Goal: Information Seeking & Learning: Understand process/instructions

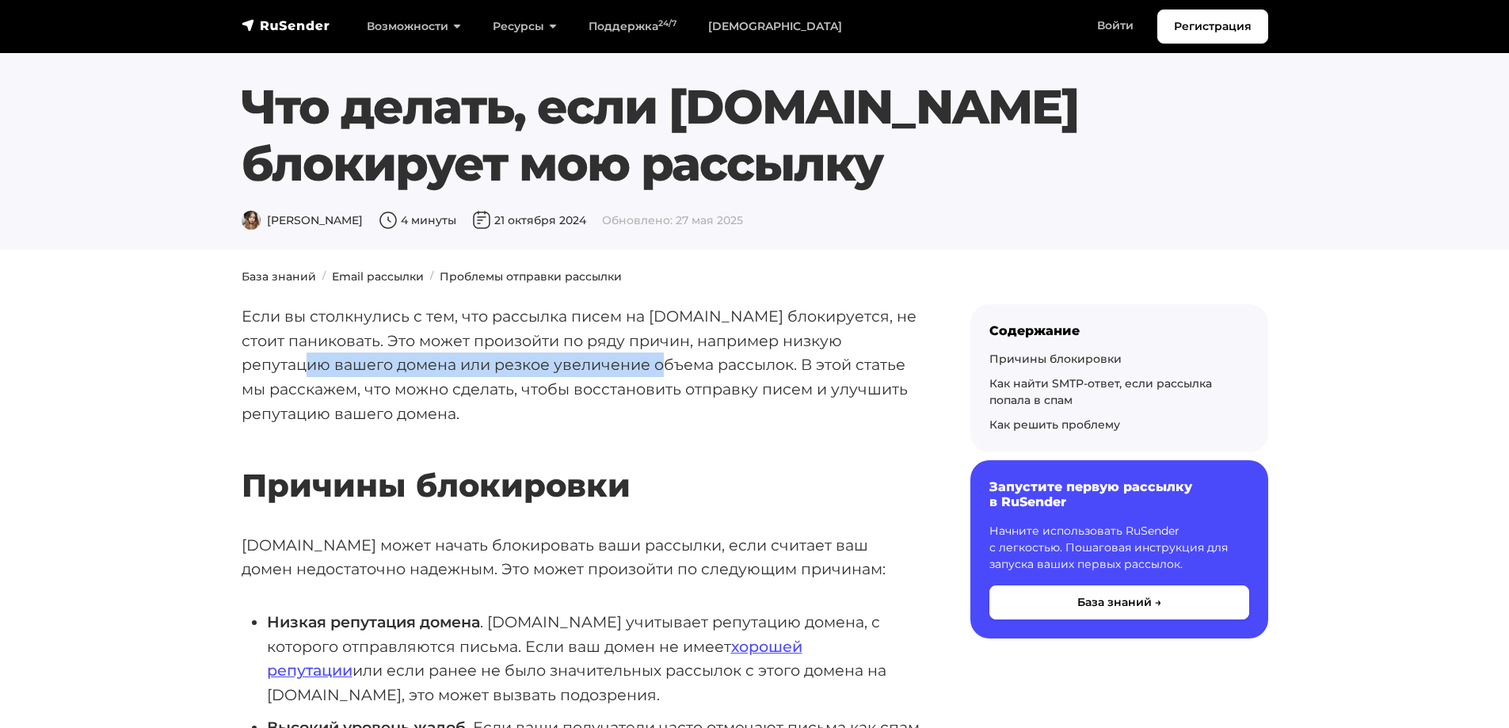
drag, startPoint x: 275, startPoint y: 360, endPoint x: 625, endPoint y: 363, distance: 350.0
click at [625, 363] on p "Если вы столкнулись с тем, что рассылка писем на [DOMAIN_NAME] блокируется, не …" at bounding box center [581, 365] width 678 height 122
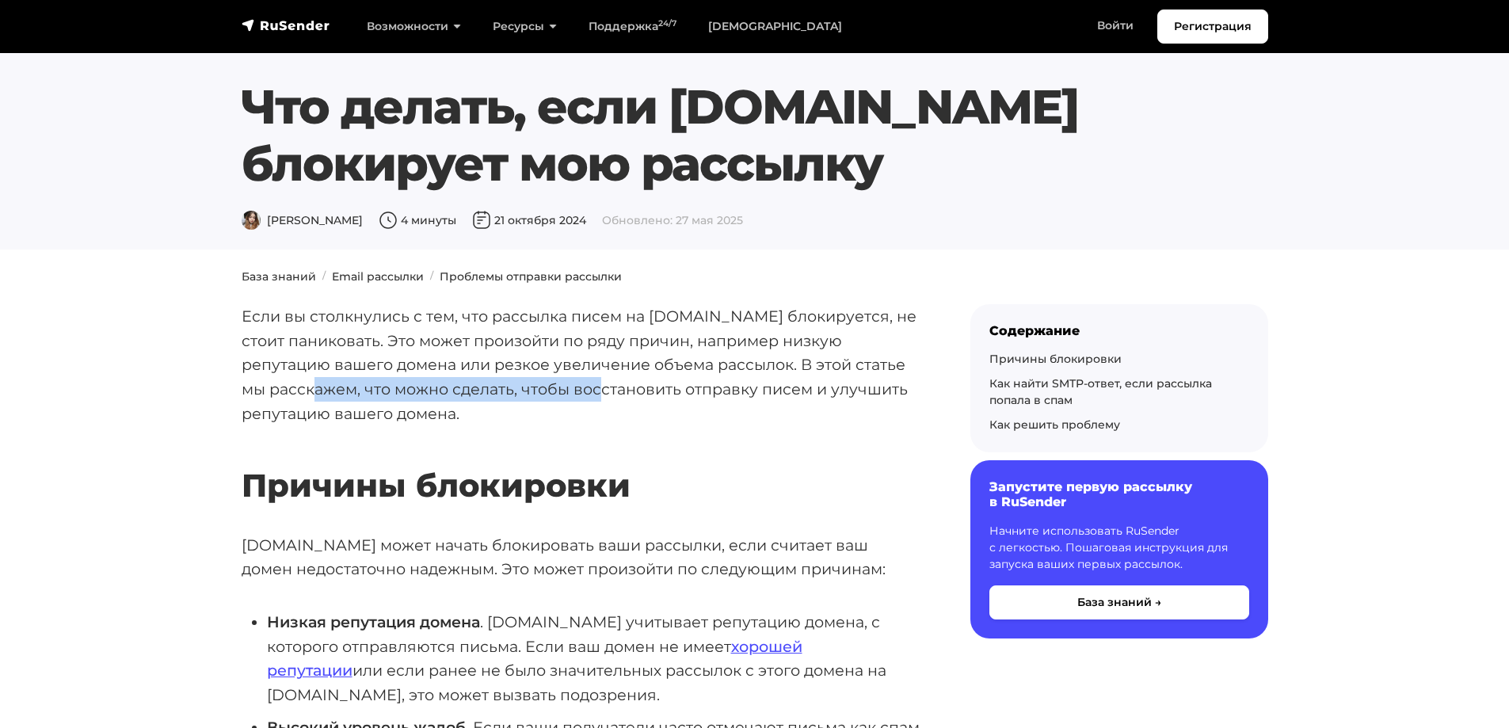
drag, startPoint x: 334, startPoint y: 384, endPoint x: 629, endPoint y: 382, distance: 294.6
click at [629, 382] on p "Если вы столкнулись с тем, что рассылка писем на [DOMAIN_NAME] блокируется, не …" at bounding box center [581, 365] width 678 height 122
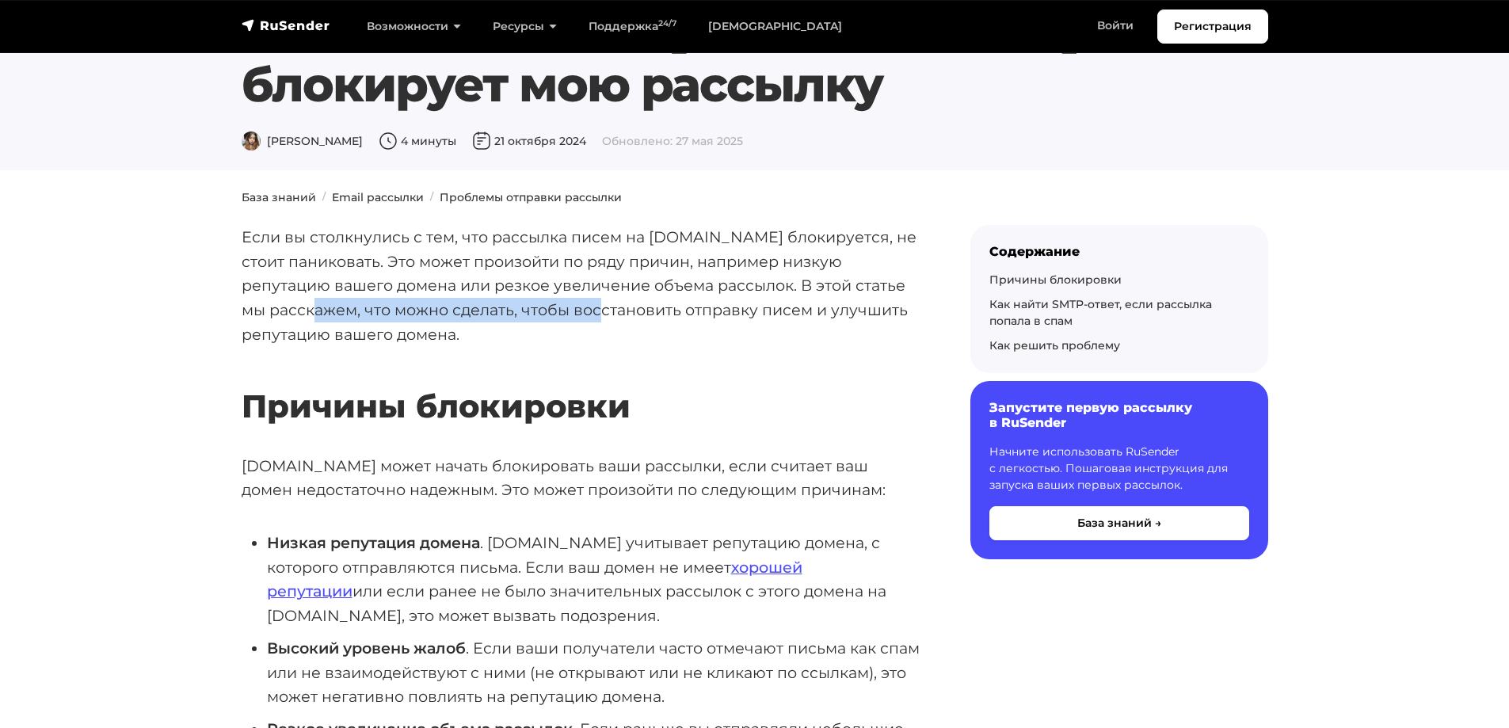
scroll to position [158, 0]
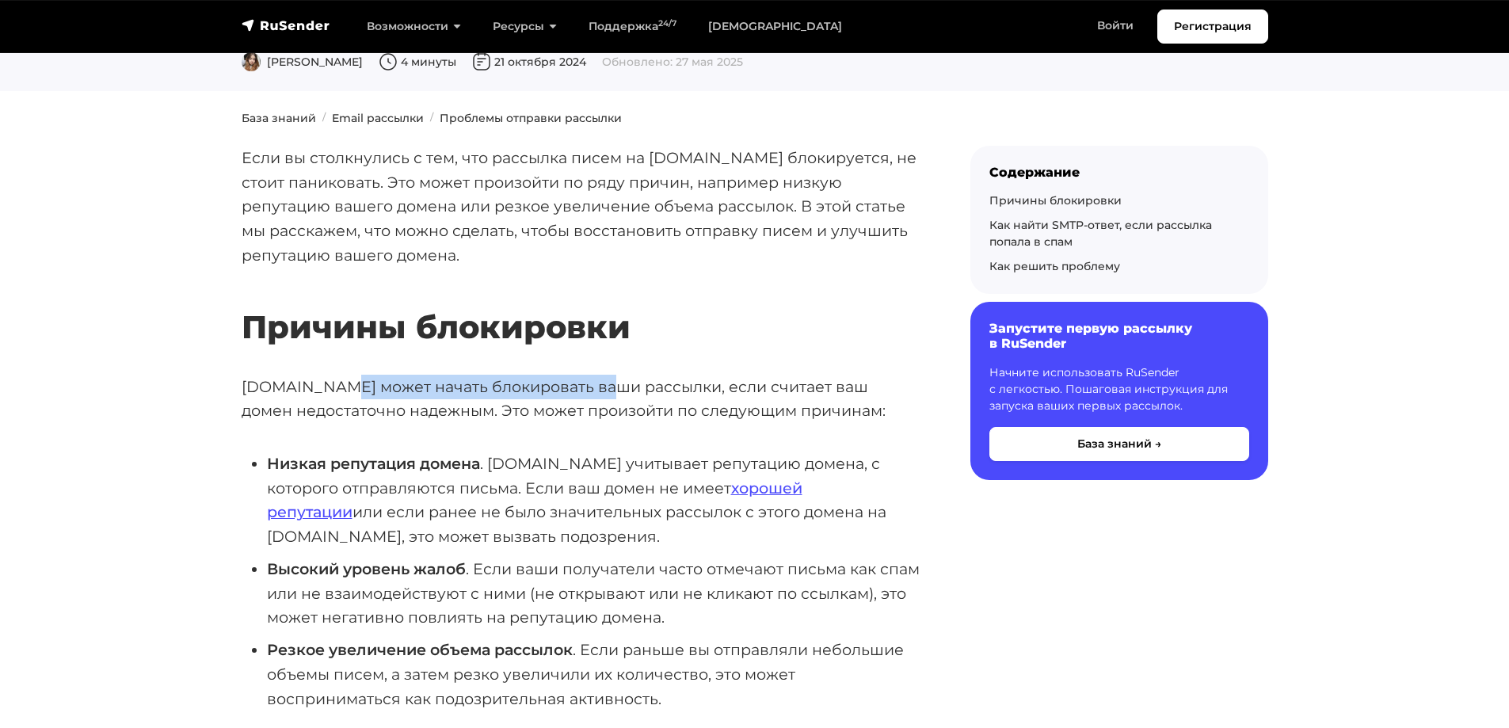
drag, startPoint x: 341, startPoint y: 389, endPoint x: 590, endPoint y: 390, distance: 248.7
click at [590, 390] on p "[DOMAIN_NAME] может начать блокировать ваши рассылки, если считает ваш домен не…" at bounding box center [581, 399] width 678 height 48
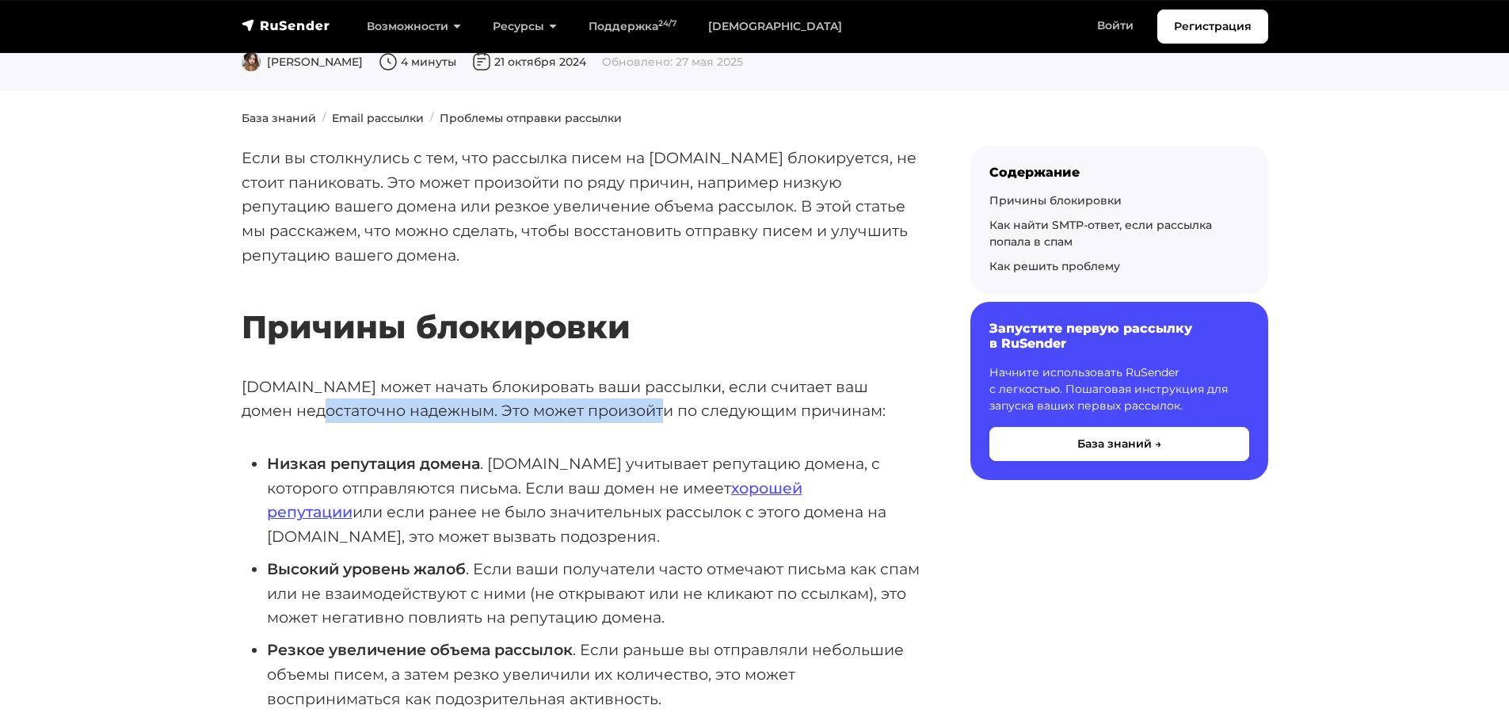
drag, startPoint x: 318, startPoint y: 413, endPoint x: 660, endPoint y: 415, distance: 342.1
click at [659, 415] on p "[DOMAIN_NAME] может начать блокировать ваши рассылки, если считает ваш домен не…" at bounding box center [581, 399] width 678 height 48
drag, startPoint x: 401, startPoint y: 463, endPoint x: 412, endPoint y: 461, distance: 10.6
click at [412, 461] on strong "Низкая репутация домена" at bounding box center [373, 463] width 213 height 19
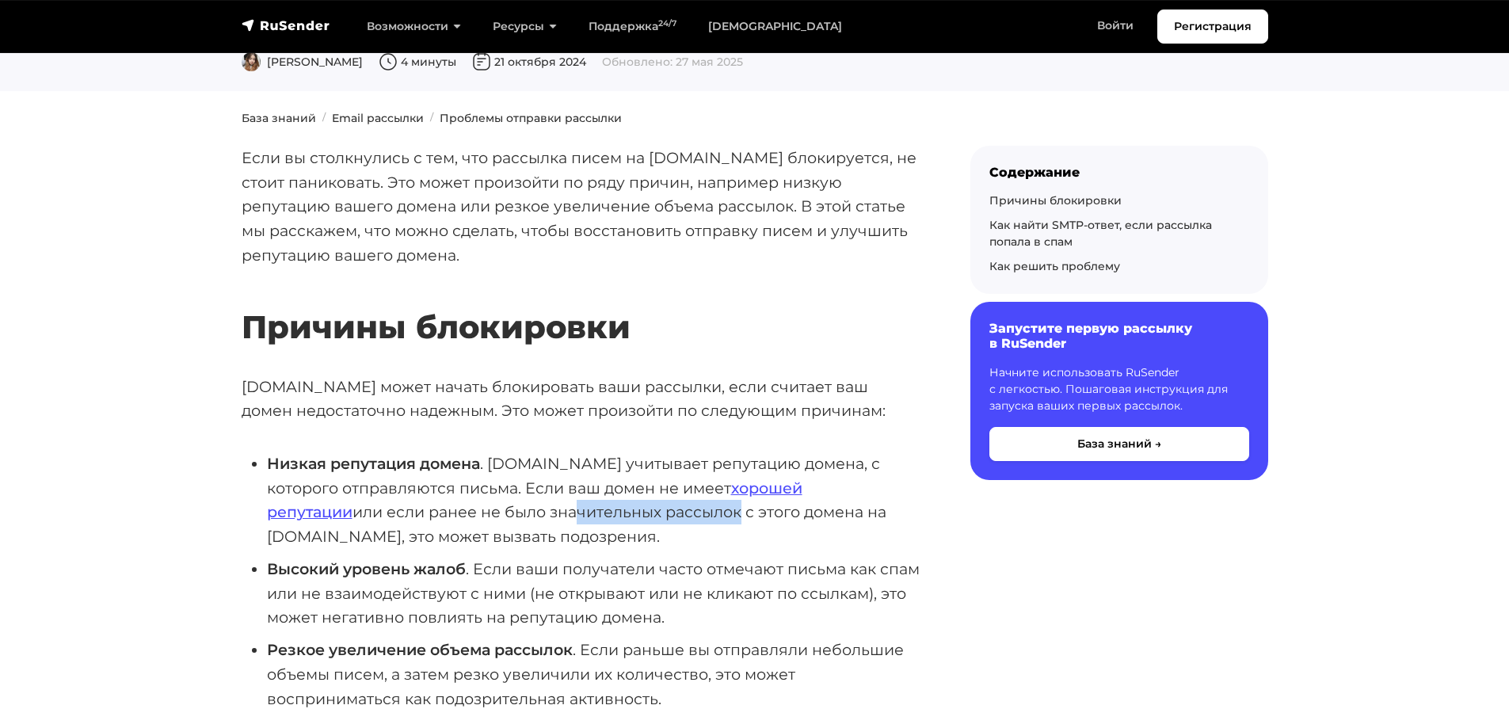
drag, startPoint x: 409, startPoint y: 512, endPoint x: 569, endPoint y: 504, distance: 160.2
click at [569, 504] on li "Низкая репутация домена . [DOMAIN_NAME] учитывает репутацию домена, с которого …" at bounding box center [593, 499] width 653 height 97
click at [365, 535] on li "Низкая репутация домена . [DOMAIN_NAME] учитывает репутацию домена, с которого …" at bounding box center [593, 499] width 653 height 97
drag, startPoint x: 487, startPoint y: 487, endPoint x: 530, endPoint y: 487, distance: 42.8
click at [530, 487] on li "Низкая репутация домена . [DOMAIN_NAME] учитывает репутацию домена, с которого …" at bounding box center [593, 499] width 653 height 97
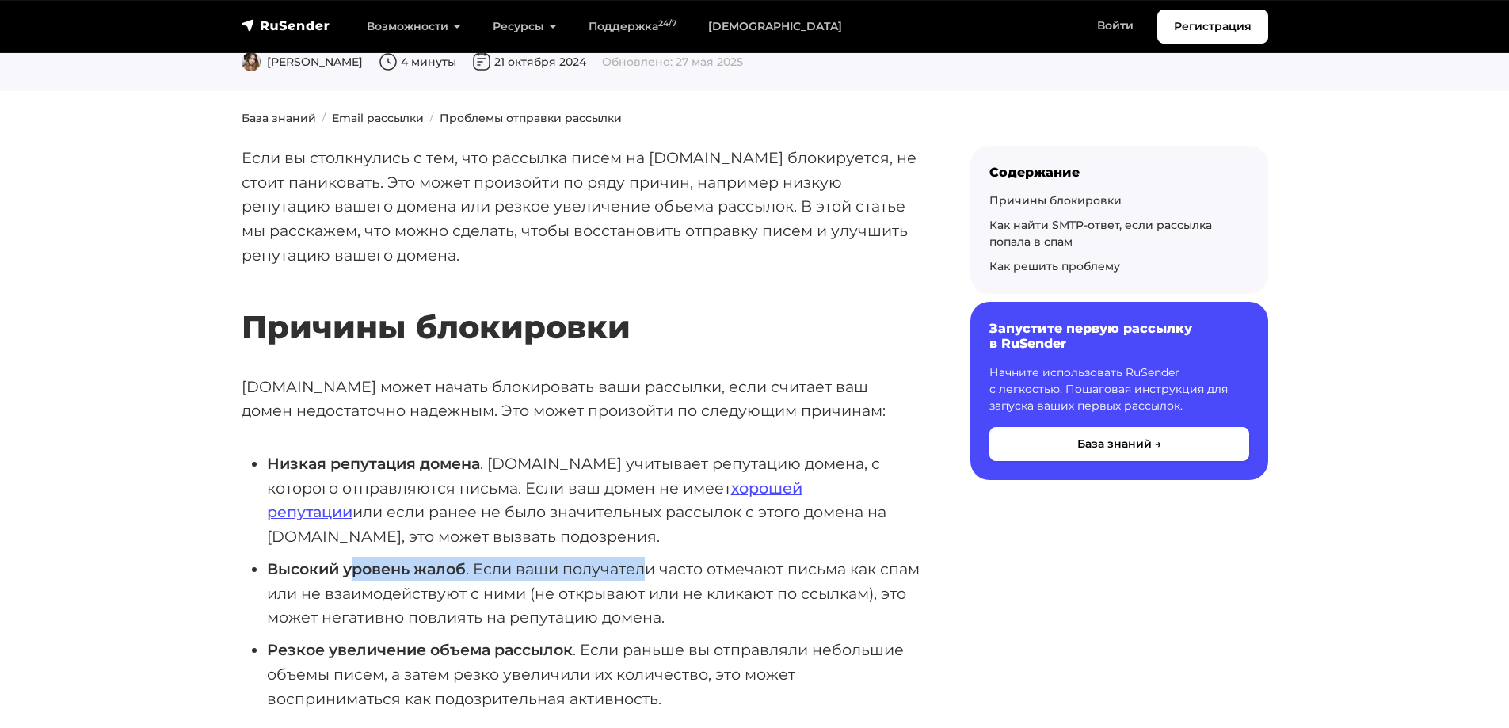
drag, startPoint x: 358, startPoint y: 569, endPoint x: 647, endPoint y: 576, distance: 289.1
click at [647, 576] on li "Высокий уровень жалоб . Если ваши получатели часто отмечают письма как спам или…" at bounding box center [593, 593] width 653 height 73
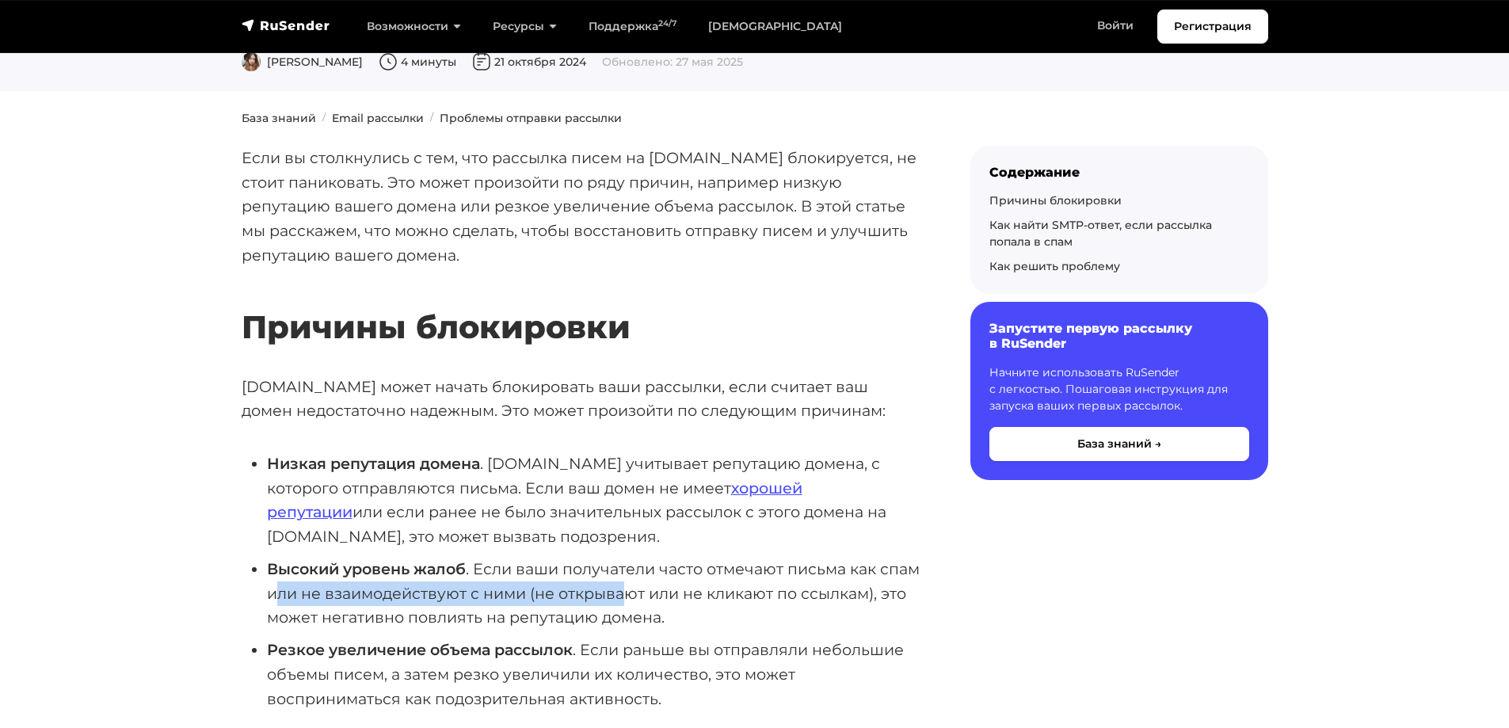
drag, startPoint x: 323, startPoint y: 588, endPoint x: 662, endPoint y: 597, distance: 339.0
click at [670, 597] on li "Высокий уровень жалоб . Если ваши получатели часто отмечают письма как спам или…" at bounding box center [593, 593] width 653 height 73
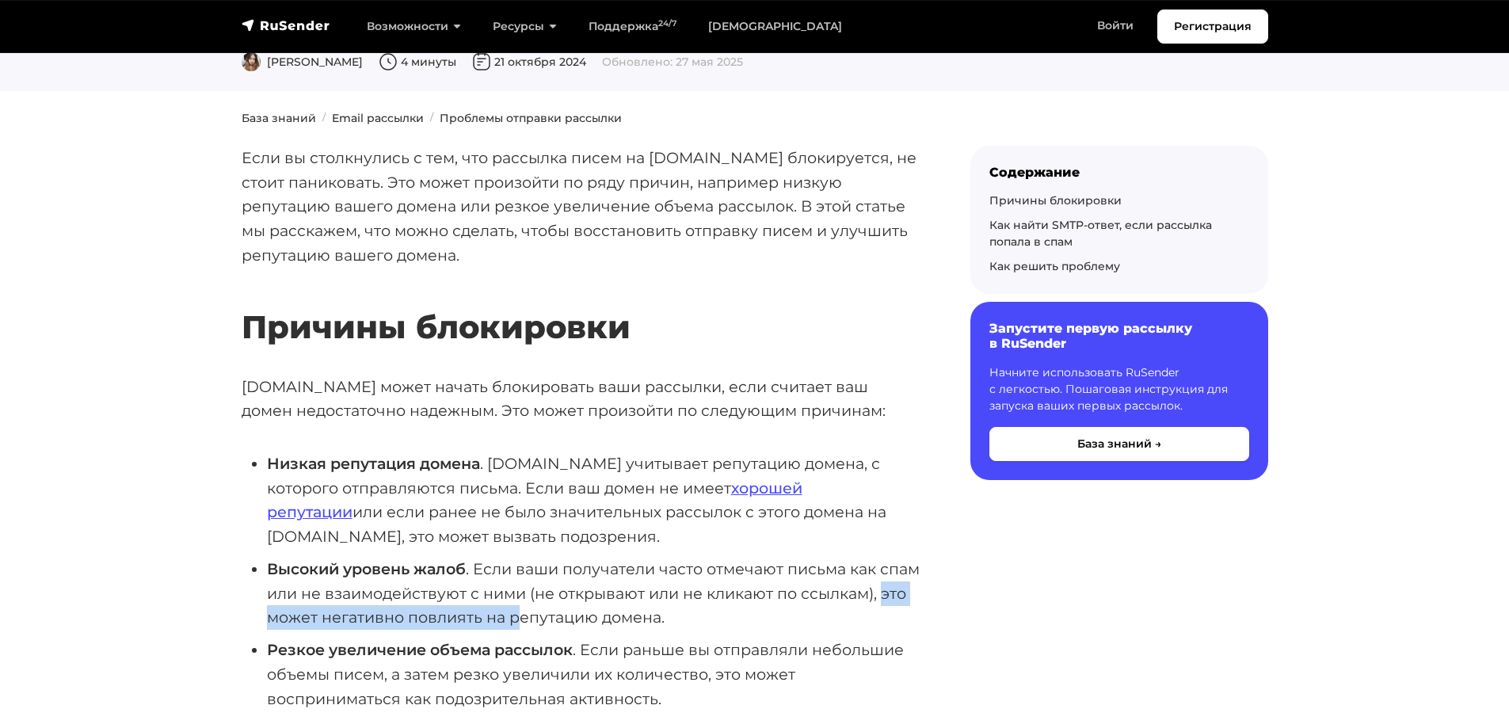
drag, startPoint x: 348, startPoint y: 611, endPoint x: 625, endPoint y: 611, distance: 277.2
click at [625, 611] on li "Высокий уровень жалоб . Если ваши получатели часто отмечают письма как спам или…" at bounding box center [593, 593] width 653 height 73
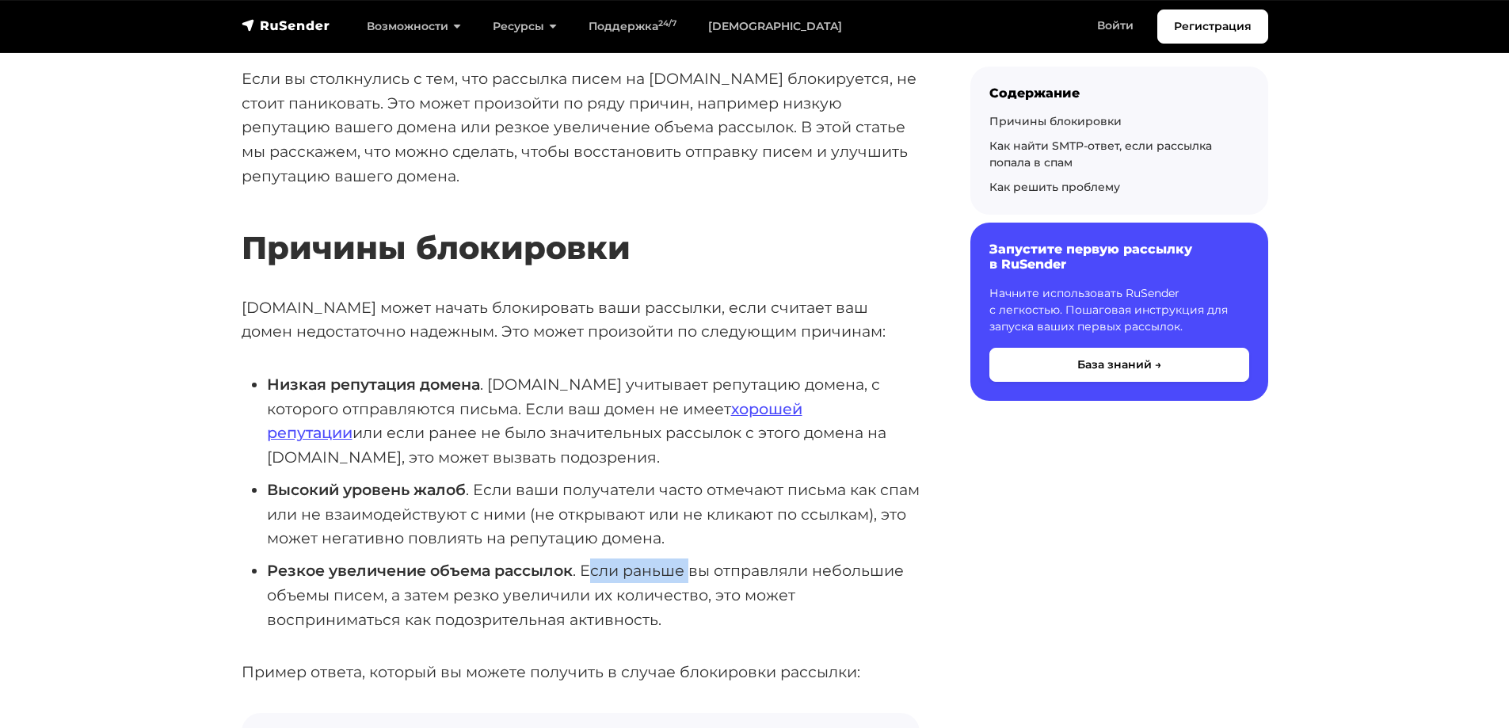
drag, startPoint x: 587, startPoint y: 573, endPoint x: 696, endPoint y: 573, distance: 109.3
click at [695, 573] on li "Резкое увеличение объема рассылок . Если раньше вы отправляли небольшие объемы …" at bounding box center [593, 594] width 653 height 73
drag, startPoint x: 279, startPoint y: 596, endPoint x: 544, endPoint y: 594, distance: 265.3
click at [525, 599] on li "Резкое увеличение объема рассылок . Если раньше вы отправляли небольшие объемы …" at bounding box center [593, 594] width 653 height 73
drag, startPoint x: 409, startPoint y: 618, endPoint x: 633, endPoint y: 616, distance: 223.3
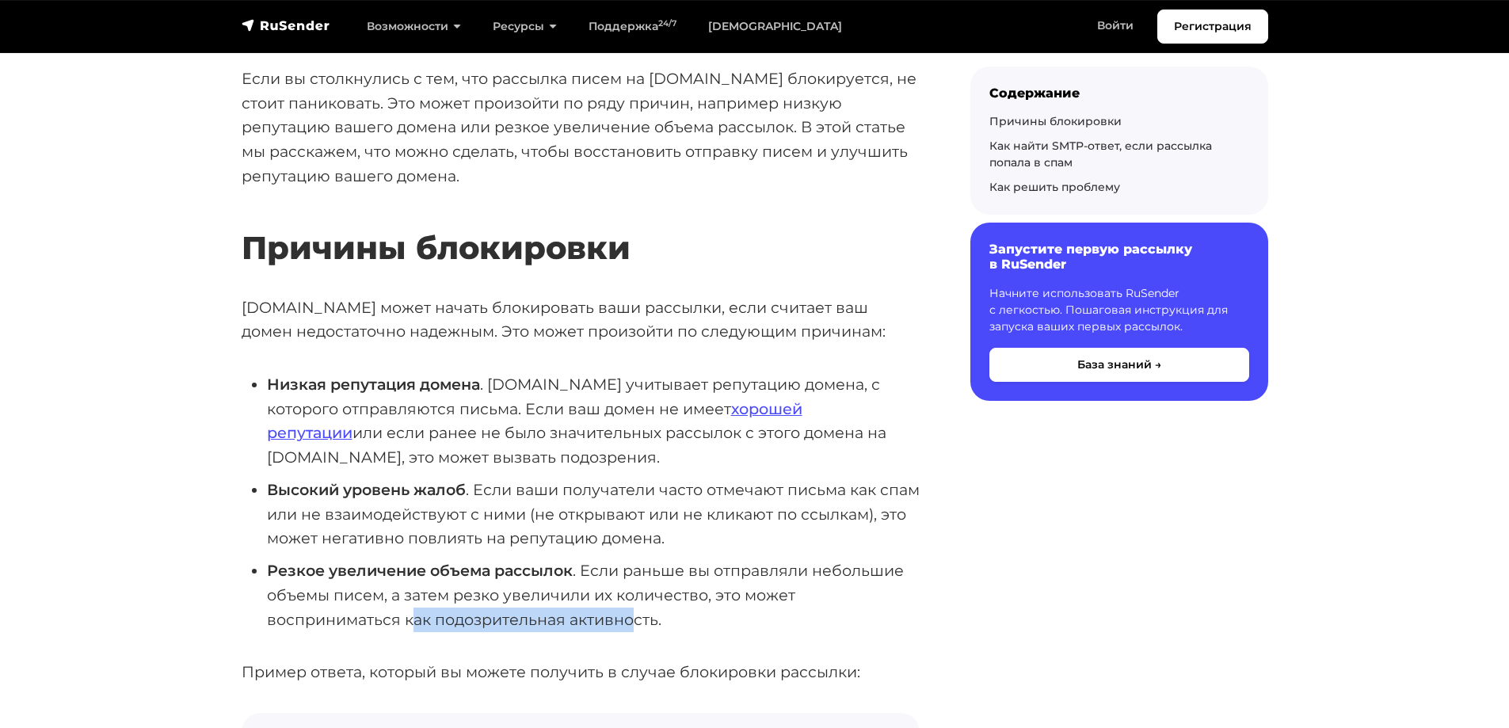
click at [633, 616] on li "Резкое увеличение объема рассылок . Если раньше вы отправляли небольшие объемы …" at bounding box center [593, 594] width 653 height 73
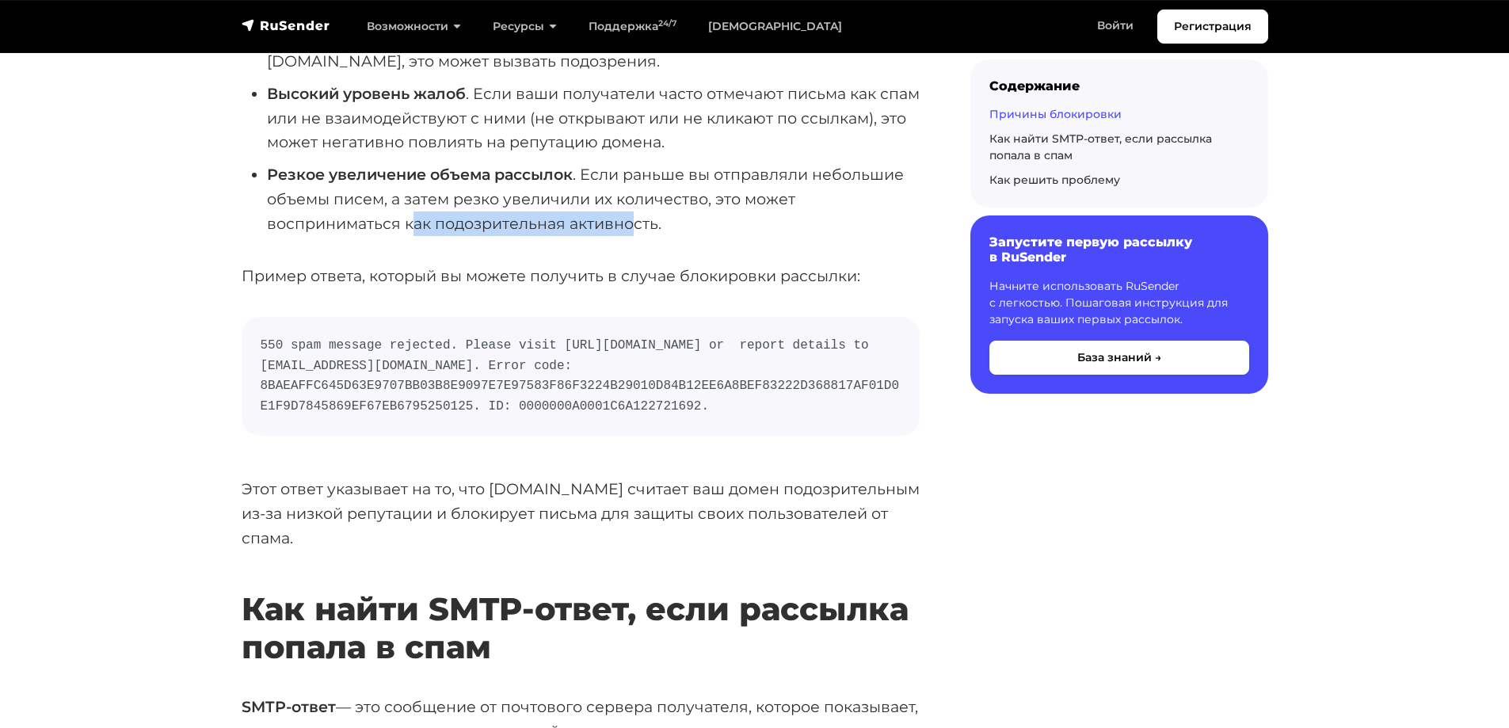
scroll to position [554, 0]
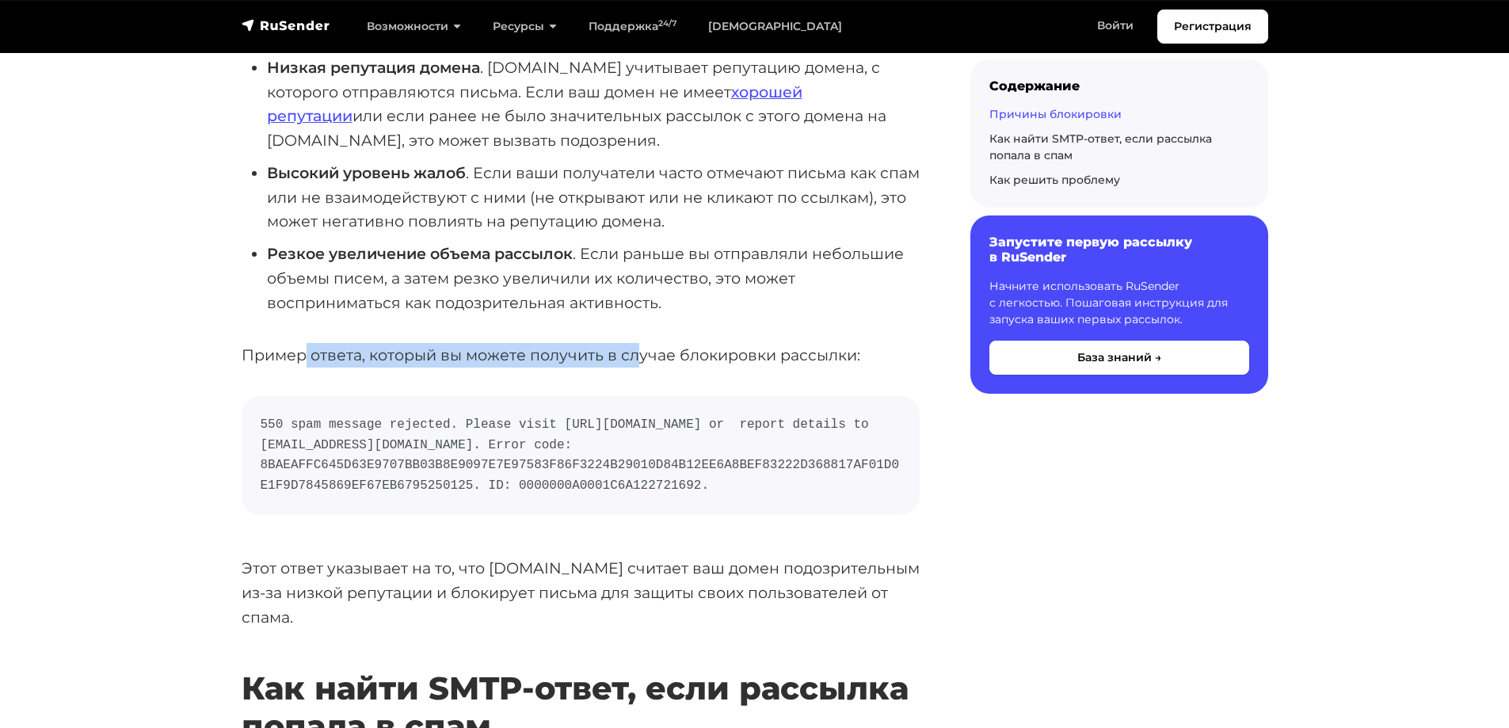
drag, startPoint x: 305, startPoint y: 356, endPoint x: 634, endPoint y: 357, distance: 328.6
click at [634, 357] on p "Пример ответа, который вы можете получить в случае блокировки рассылки:" at bounding box center [581, 355] width 678 height 25
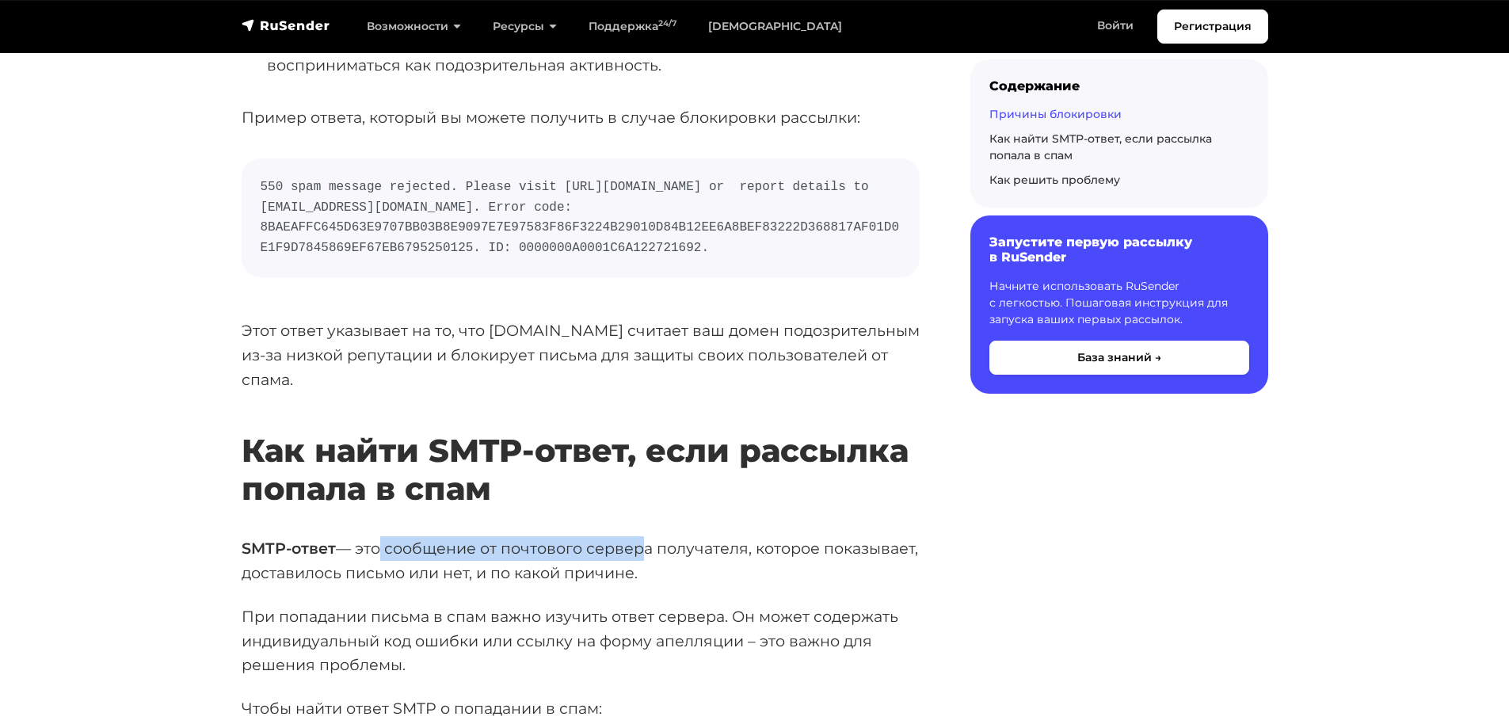
drag, startPoint x: 378, startPoint y: 546, endPoint x: 630, endPoint y: 539, distance: 251.9
click at [630, 539] on p "SMTP-ответ — это сообщение от почтового сервера получателя, которое показывает,…" at bounding box center [581, 560] width 678 height 48
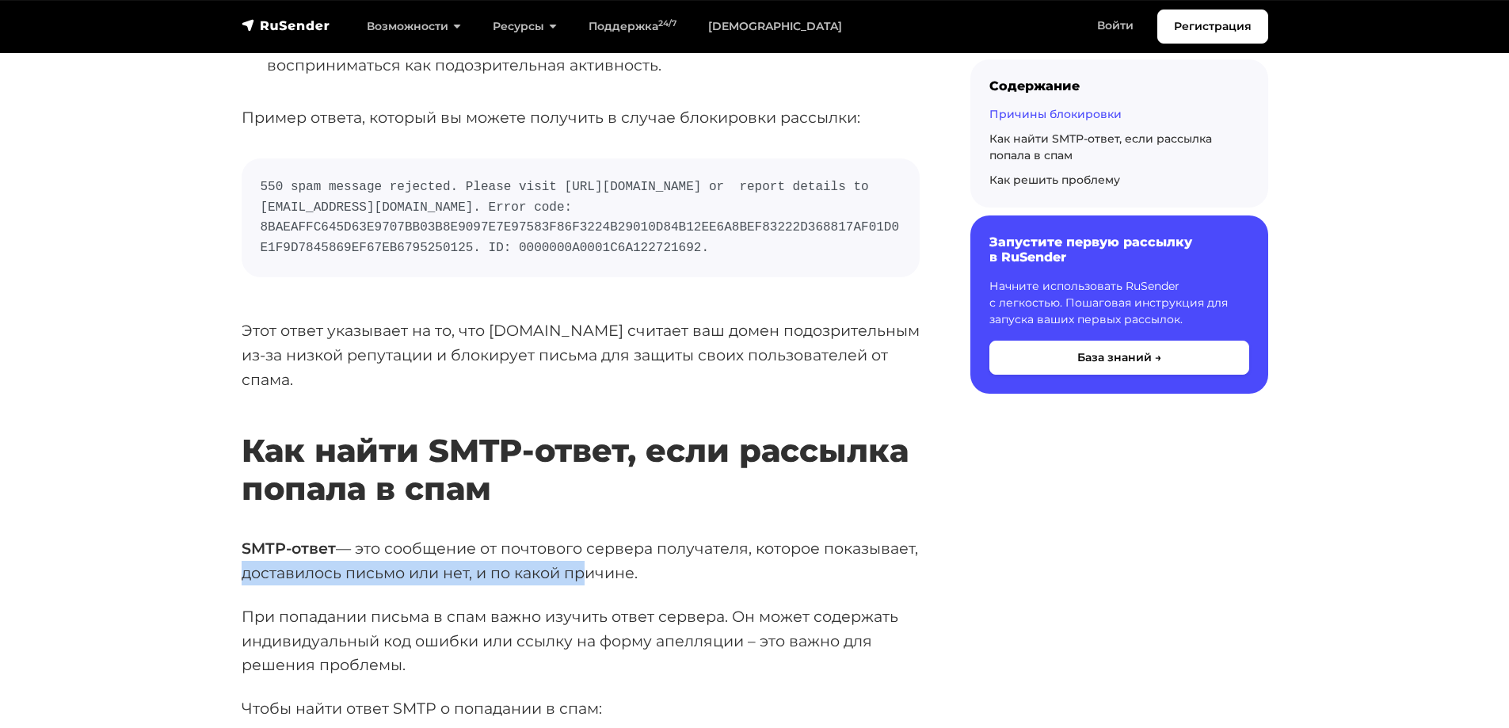
drag, startPoint x: 333, startPoint y: 569, endPoint x: 672, endPoint y: 569, distance: 338.9
click at [672, 569] on p "SMTP-ответ — это сообщение от почтового сервера получателя, которое показывает,…" at bounding box center [581, 560] width 678 height 48
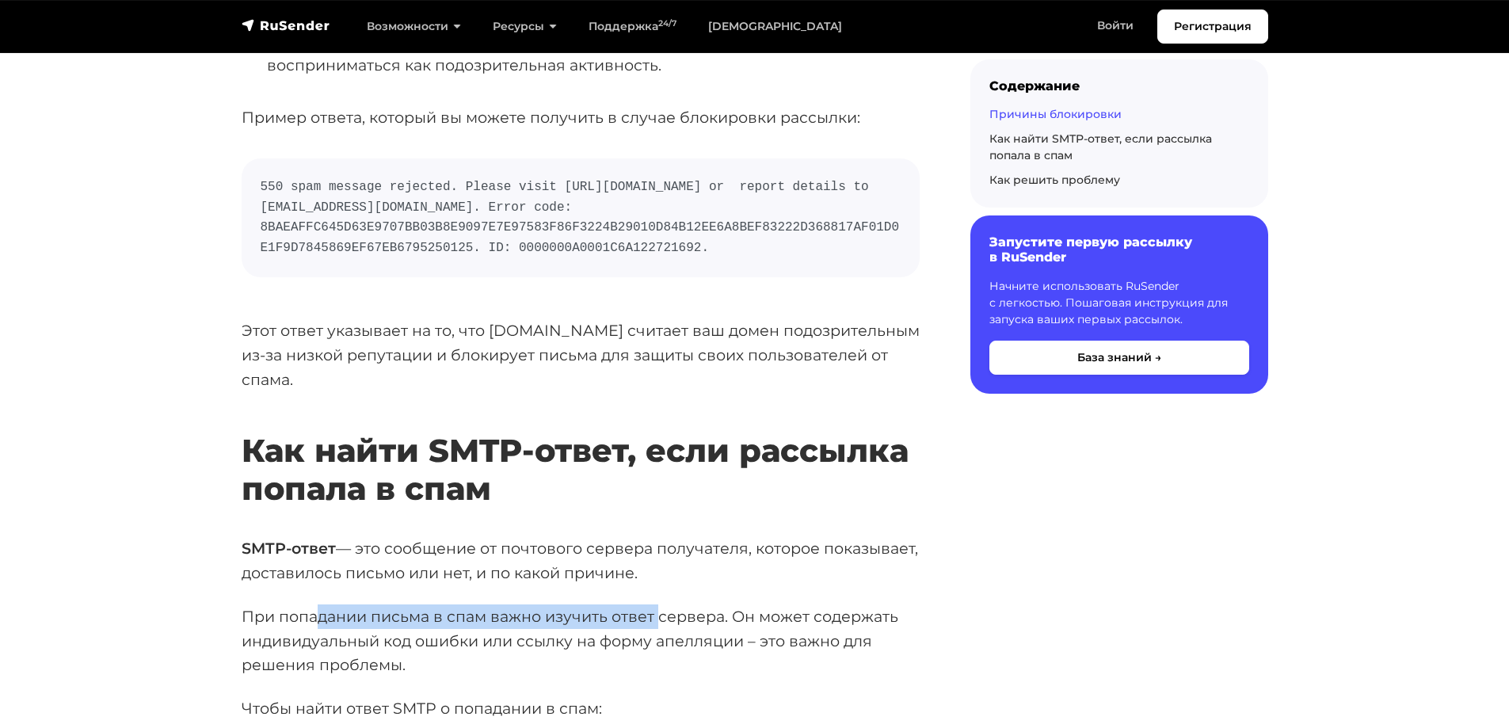
drag, startPoint x: 322, startPoint y: 611, endPoint x: 658, endPoint y: 614, distance: 336.6
click at [658, 614] on p "При попадании письма в спам важно изучить ответ сервера. Он может содержать инд…" at bounding box center [581, 640] width 678 height 73
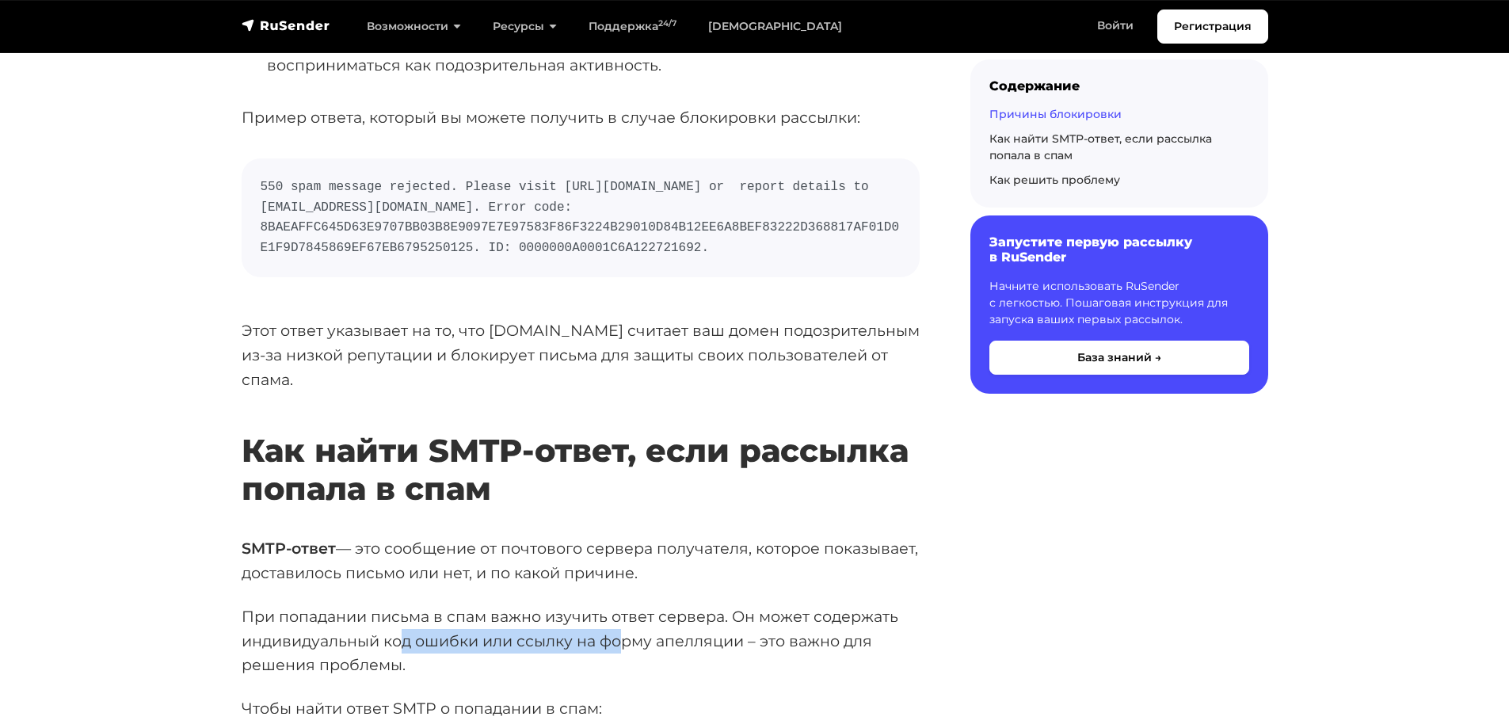
drag, startPoint x: 401, startPoint y: 637, endPoint x: 621, endPoint y: 635, distance: 219.4
click at [621, 635] on p "При попадании письма в спам важно изучить ответ сервера. Он может содержать инд…" at bounding box center [581, 640] width 678 height 73
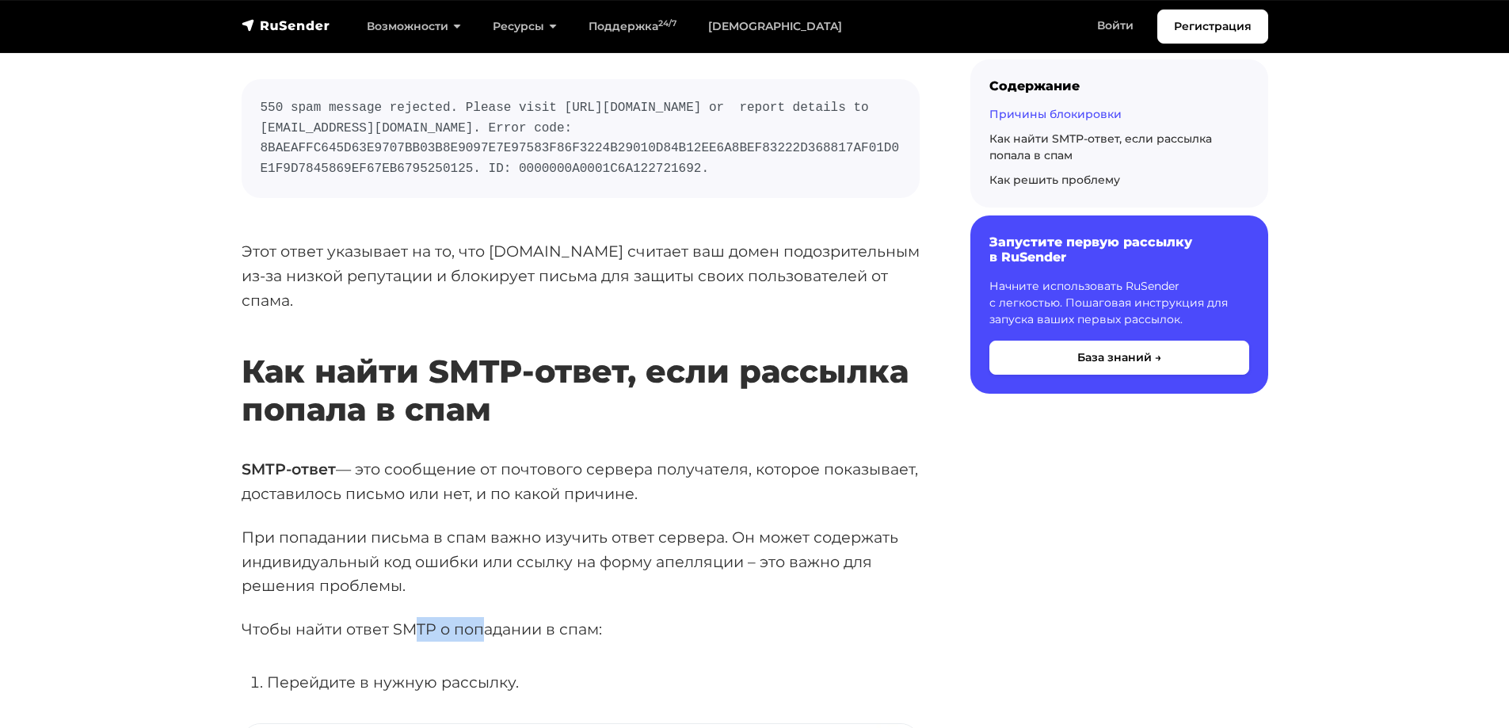
drag, startPoint x: 413, startPoint y: 621, endPoint x: 534, endPoint y: 617, distance: 121.2
click at [495, 618] on p "Чтобы найти ответ SMTP о попадании в спам:" at bounding box center [581, 629] width 678 height 25
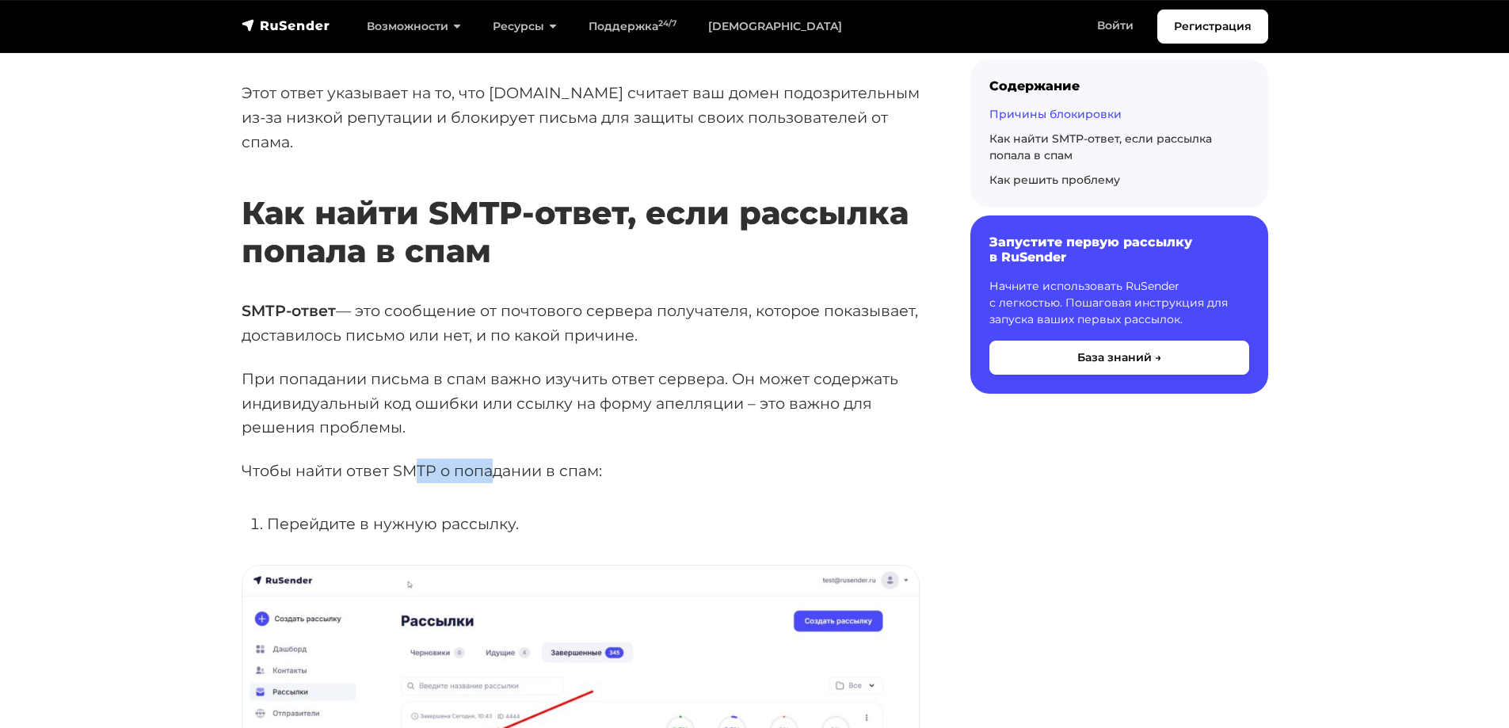
scroll to position [1109, 0]
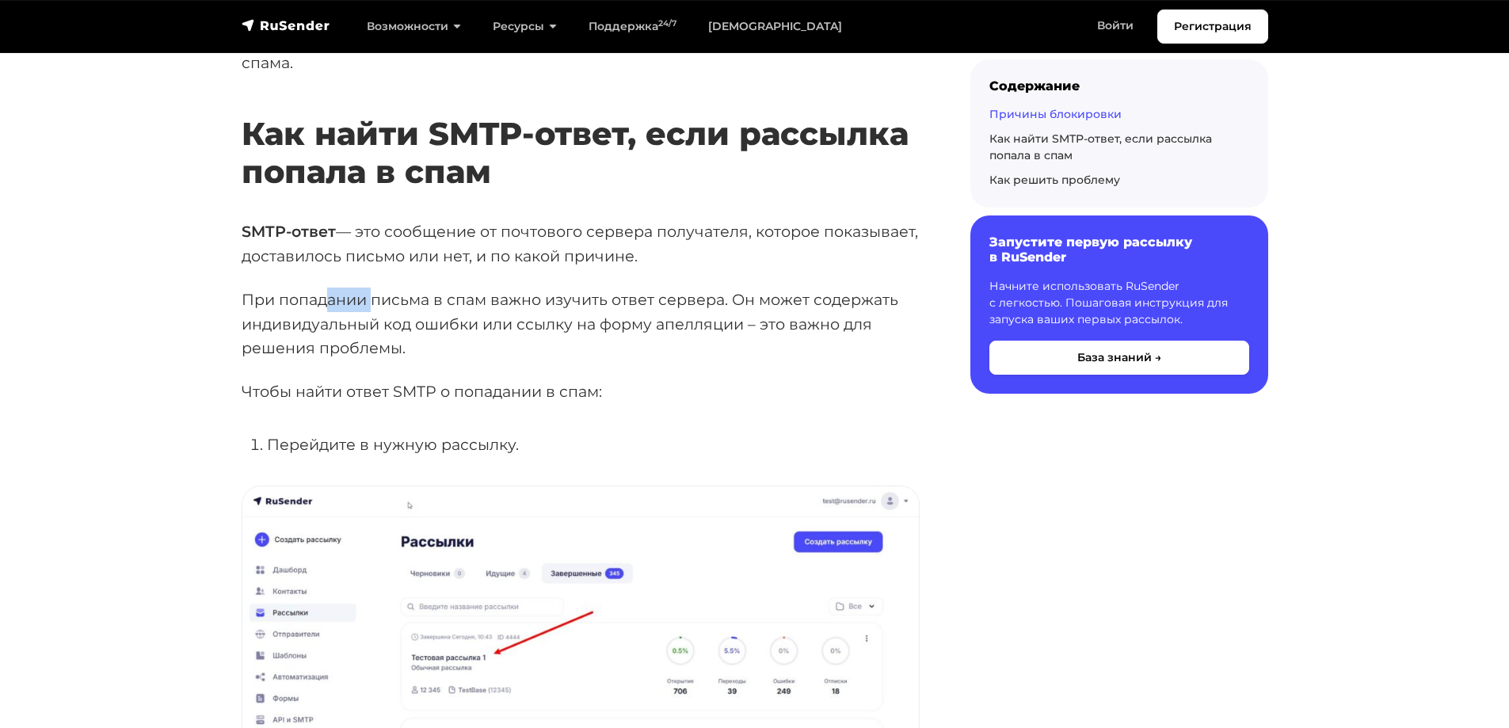
drag, startPoint x: 324, startPoint y: 295, endPoint x: 380, endPoint y: 295, distance: 56.2
click at [375, 295] on p "При попадании письма в спам важно изучить ответ сервера. Он может содержать инд…" at bounding box center [581, 323] width 678 height 73
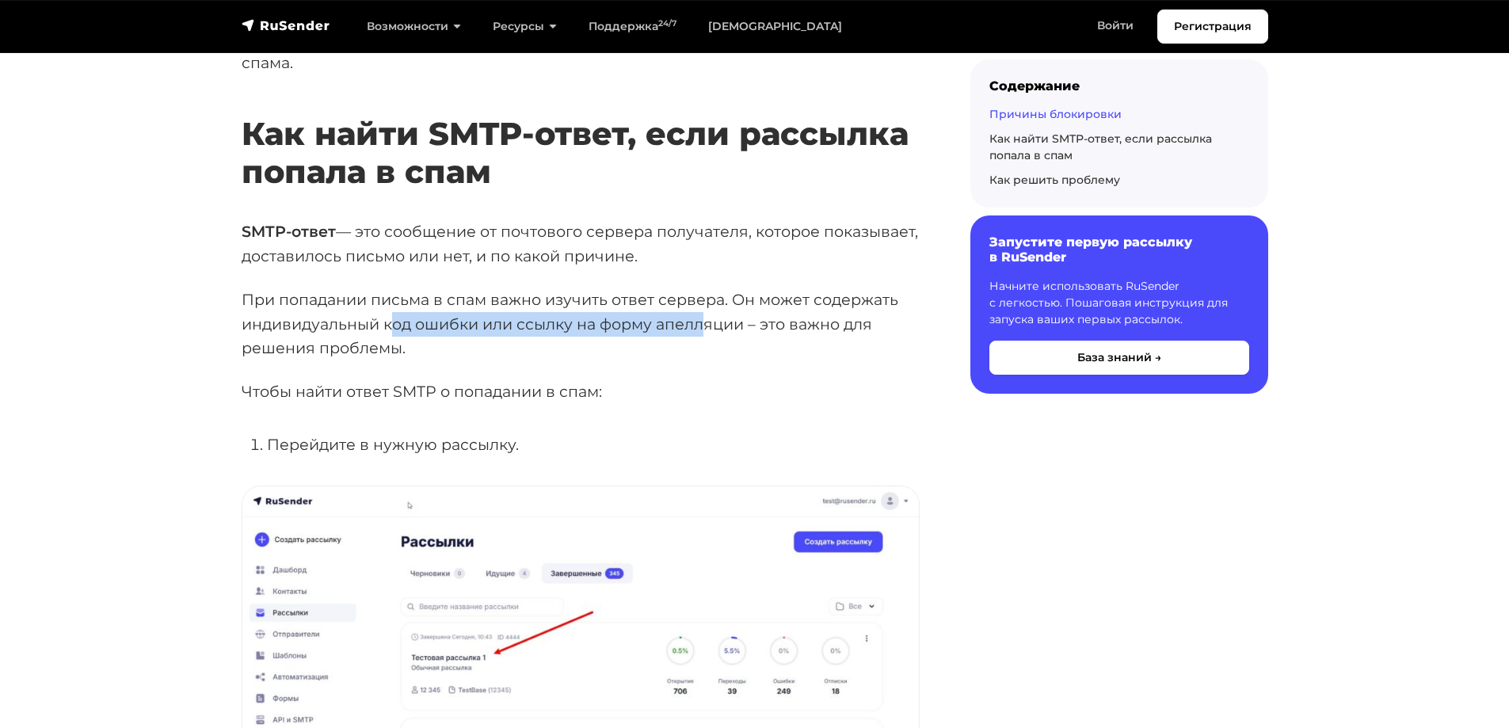
drag, startPoint x: 391, startPoint y: 322, endPoint x: 757, endPoint y: 328, distance: 365.9
click at [711, 328] on p "При попадании письма в спам важно изучить ответ сервера. Он может содержать инд…" at bounding box center [581, 323] width 678 height 73
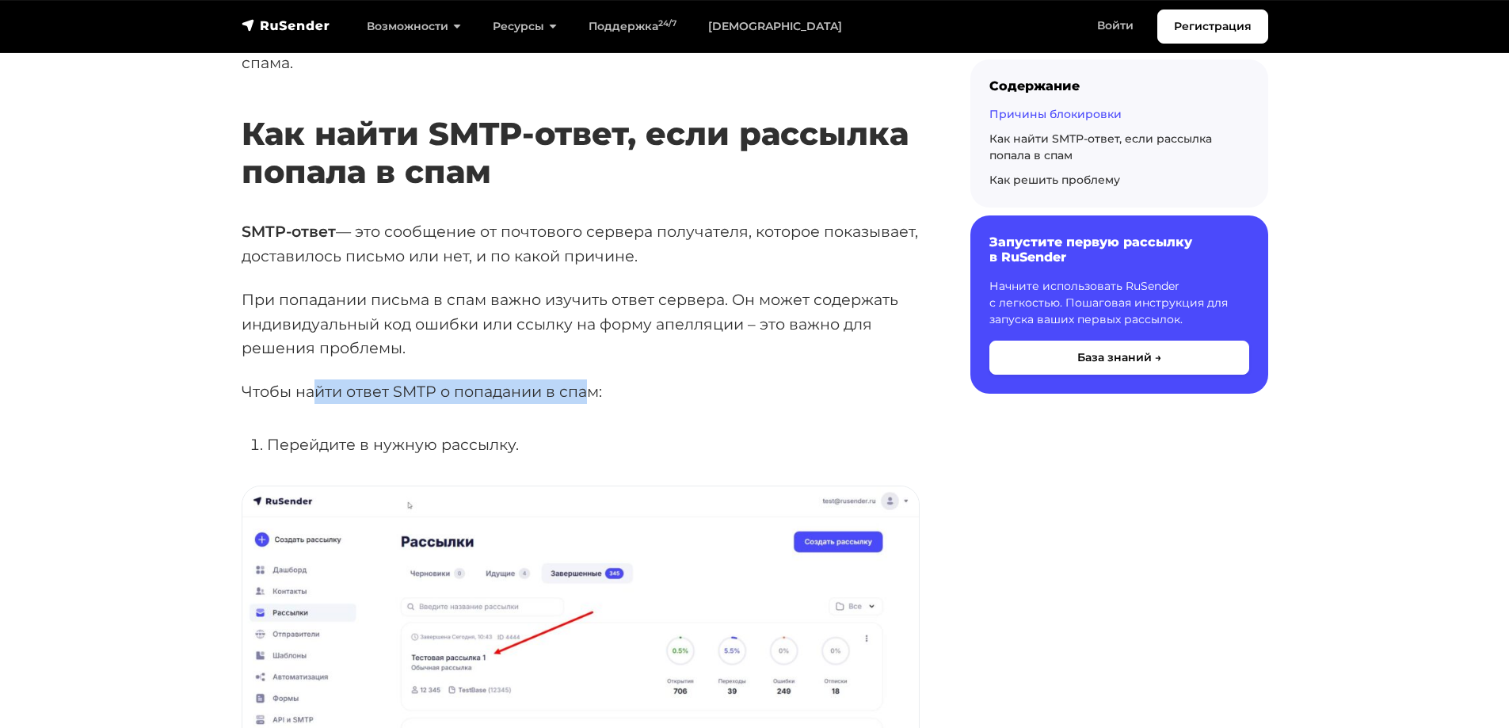
drag, startPoint x: 318, startPoint y: 385, endPoint x: 596, endPoint y: 382, distance: 278.0
click at [593, 382] on p "Чтобы найти ответ SMTP о попадании в спам:" at bounding box center [581, 391] width 678 height 25
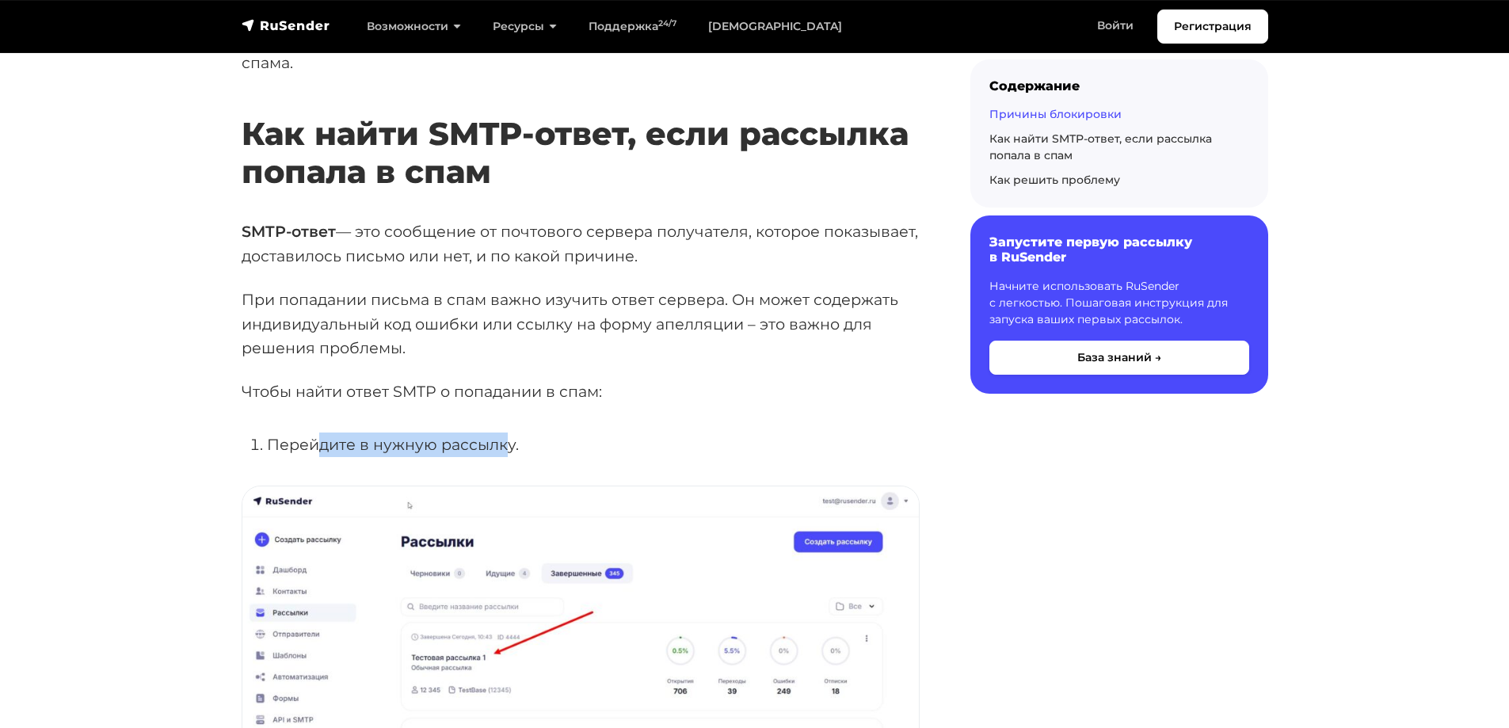
drag, startPoint x: 323, startPoint y: 437, endPoint x: 514, endPoint y: 436, distance: 190.9
click at [508, 436] on li "Перейдите в нужную рассылку." at bounding box center [593, 444] width 653 height 25
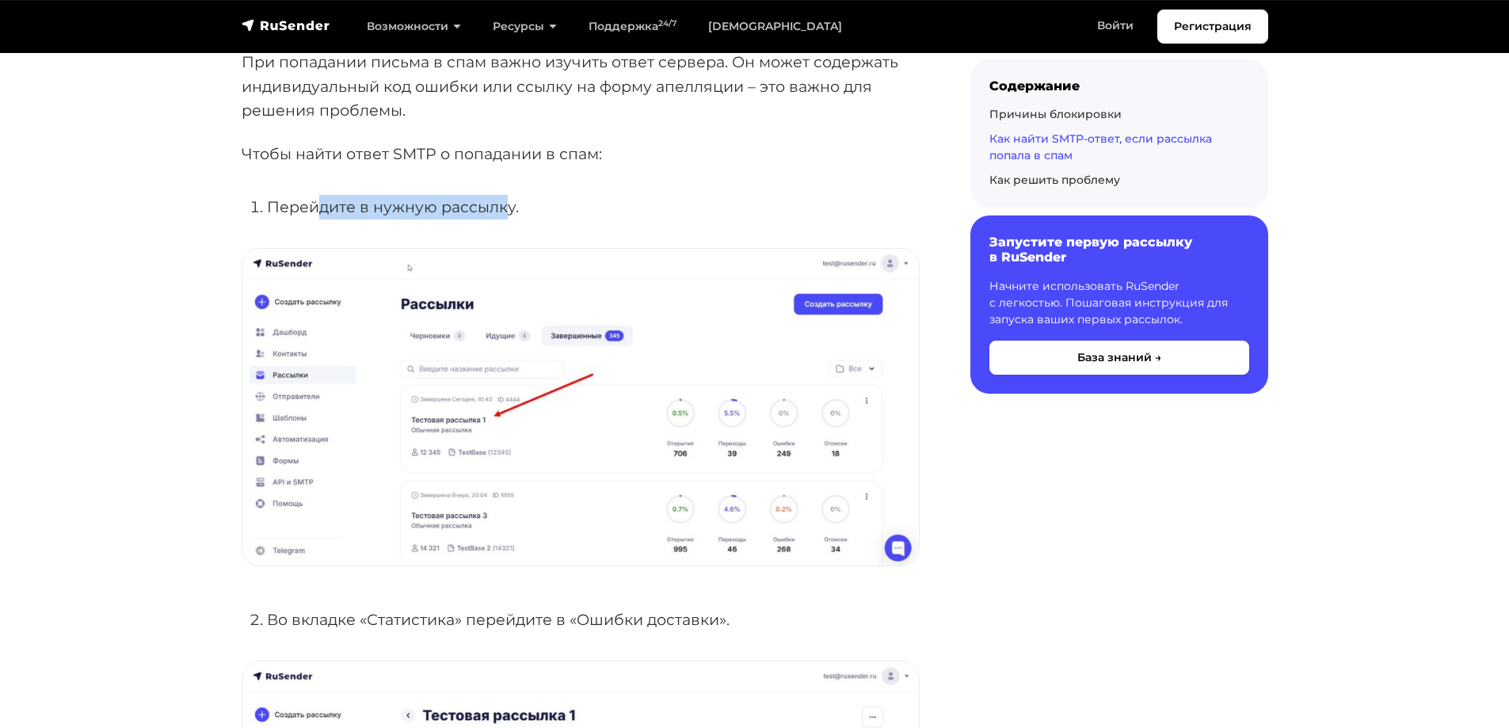
scroll to position [1425, 0]
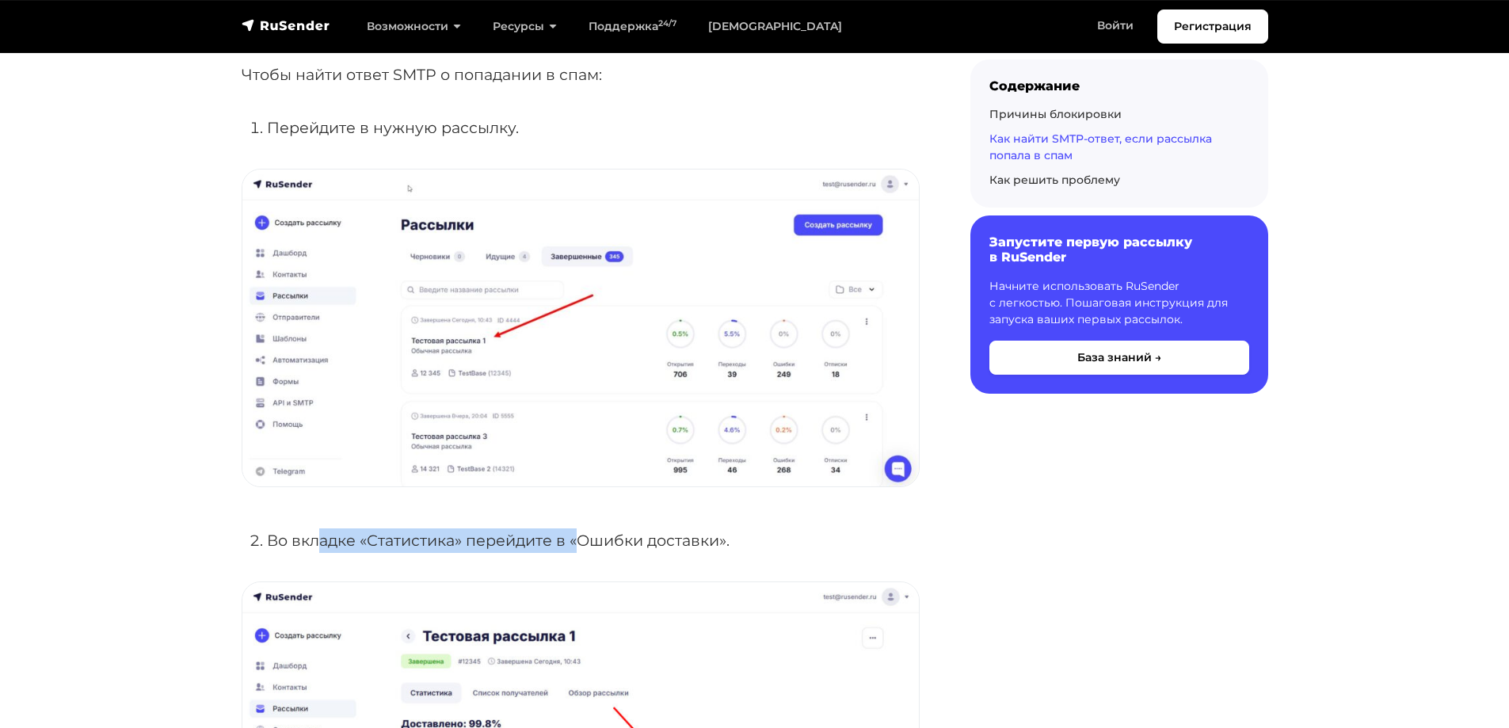
drag, startPoint x: 318, startPoint y: 531, endPoint x: 575, endPoint y: 547, distance: 257.9
click at [575, 547] on li "Во вкладке «Статистика» перейдите в «Ошибки доставки»." at bounding box center [593, 540] width 653 height 25
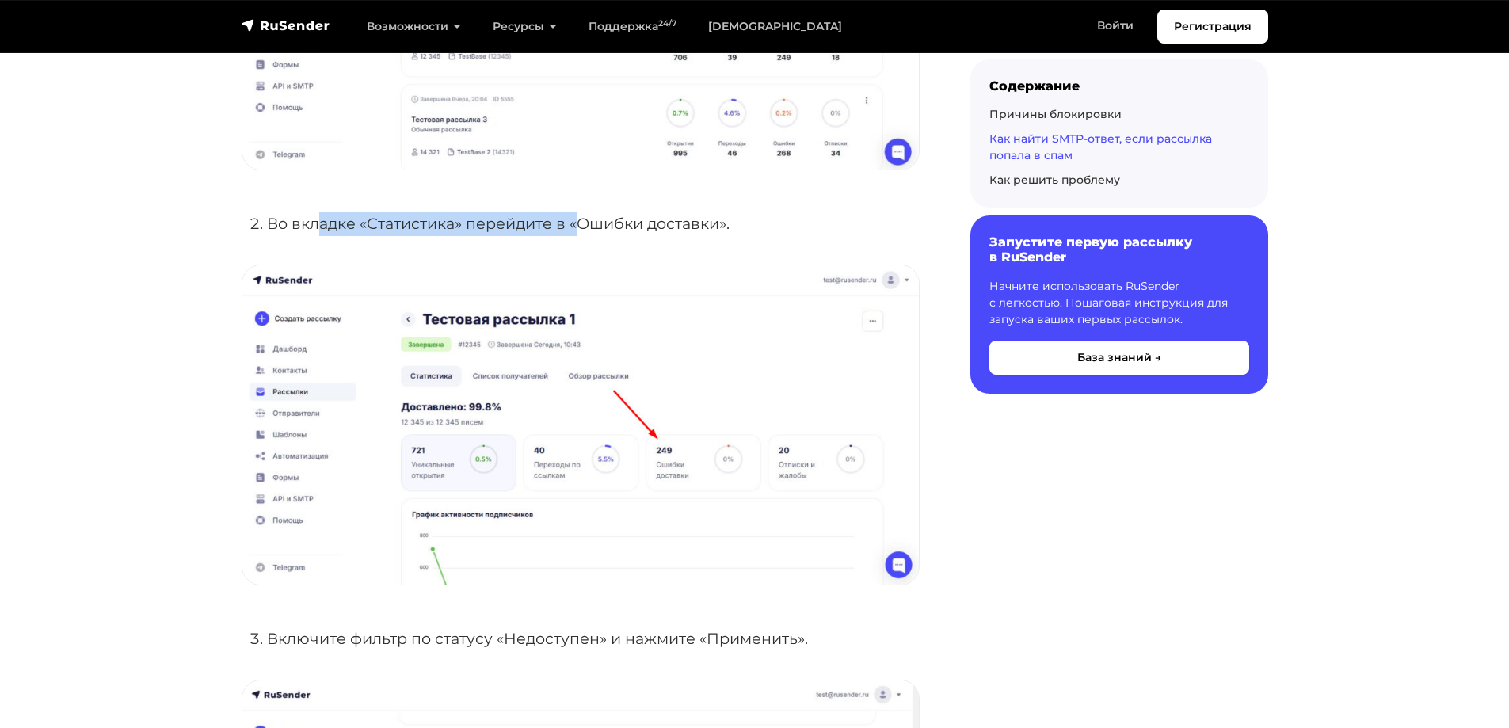
scroll to position [1821, 0]
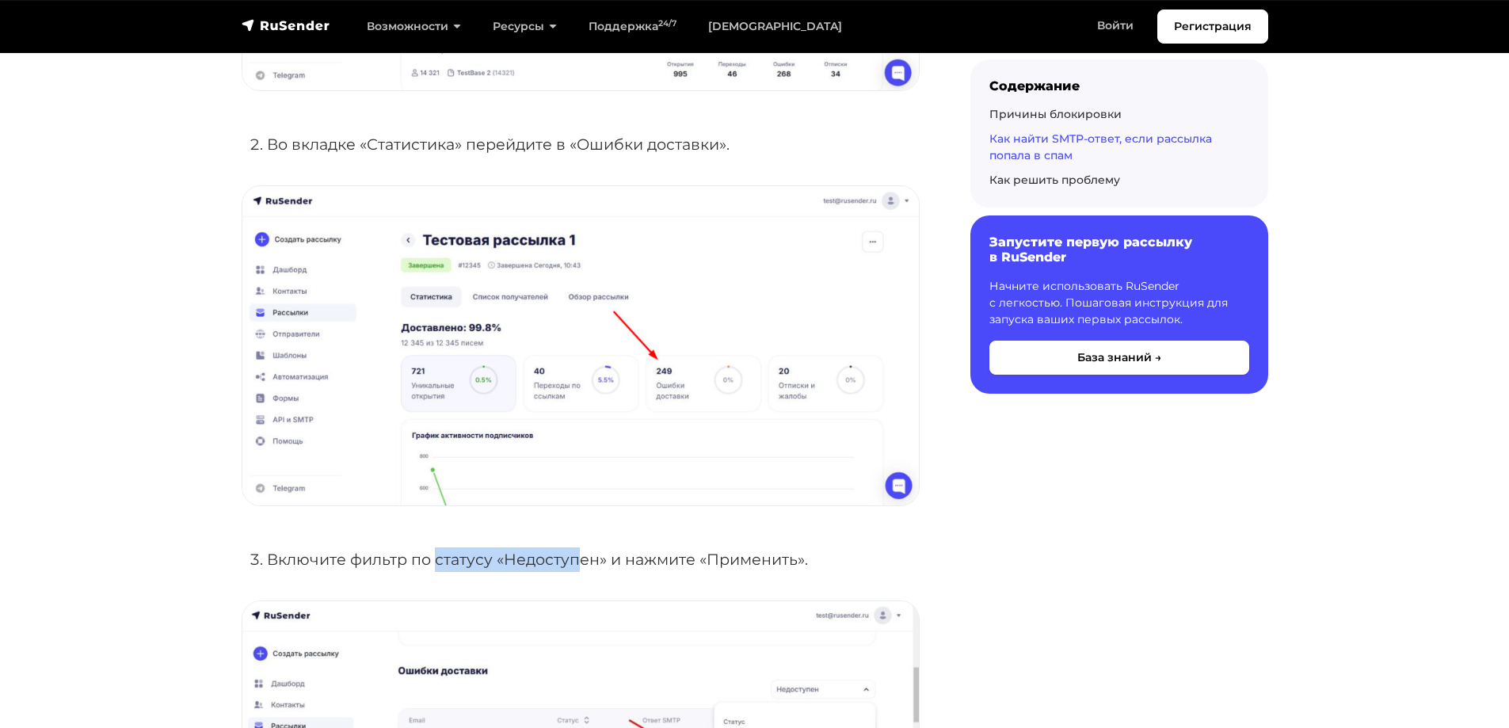
drag, startPoint x: 438, startPoint y: 555, endPoint x: 576, endPoint y: 560, distance: 137.9
click at [576, 560] on li "Включите фильтр по статусу «Недоступен» и нажмите «Применить»." at bounding box center [593, 559] width 653 height 25
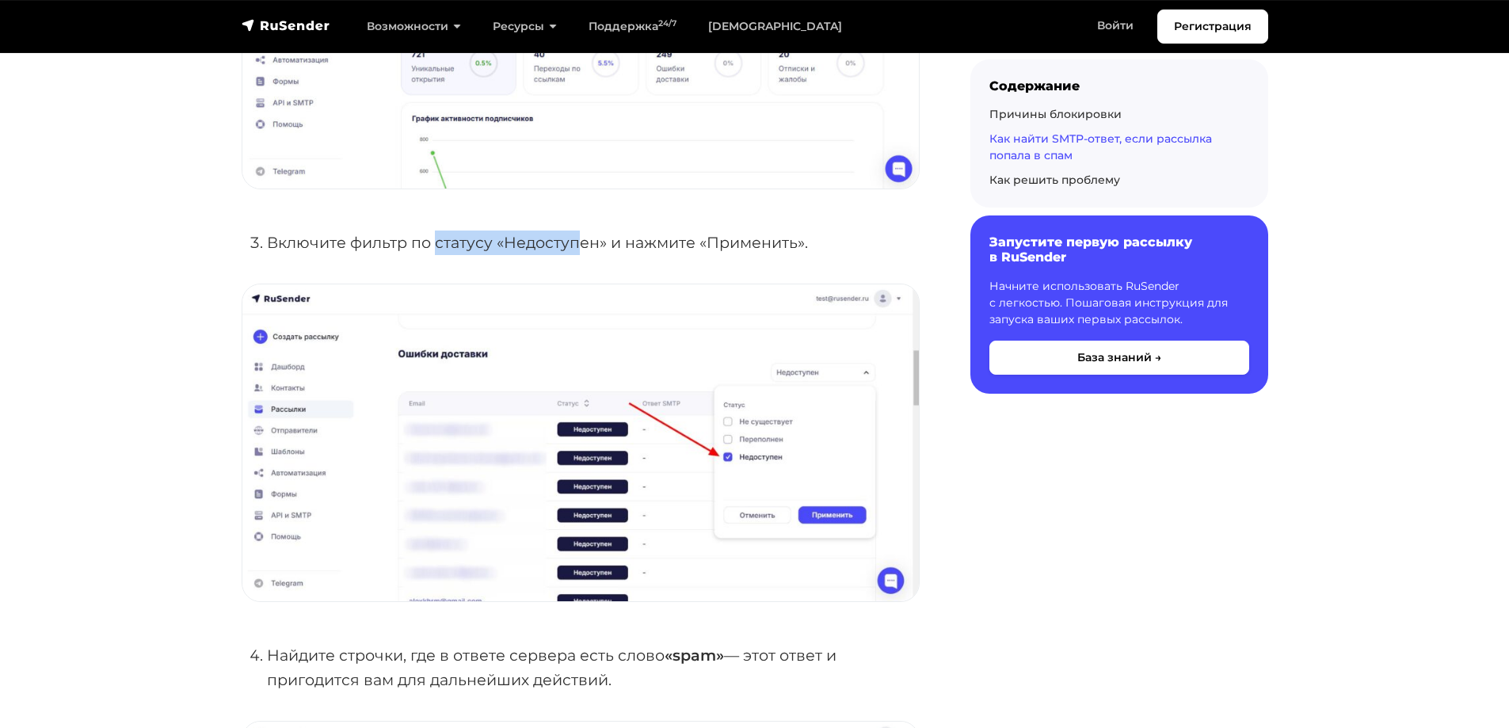
scroll to position [2217, 0]
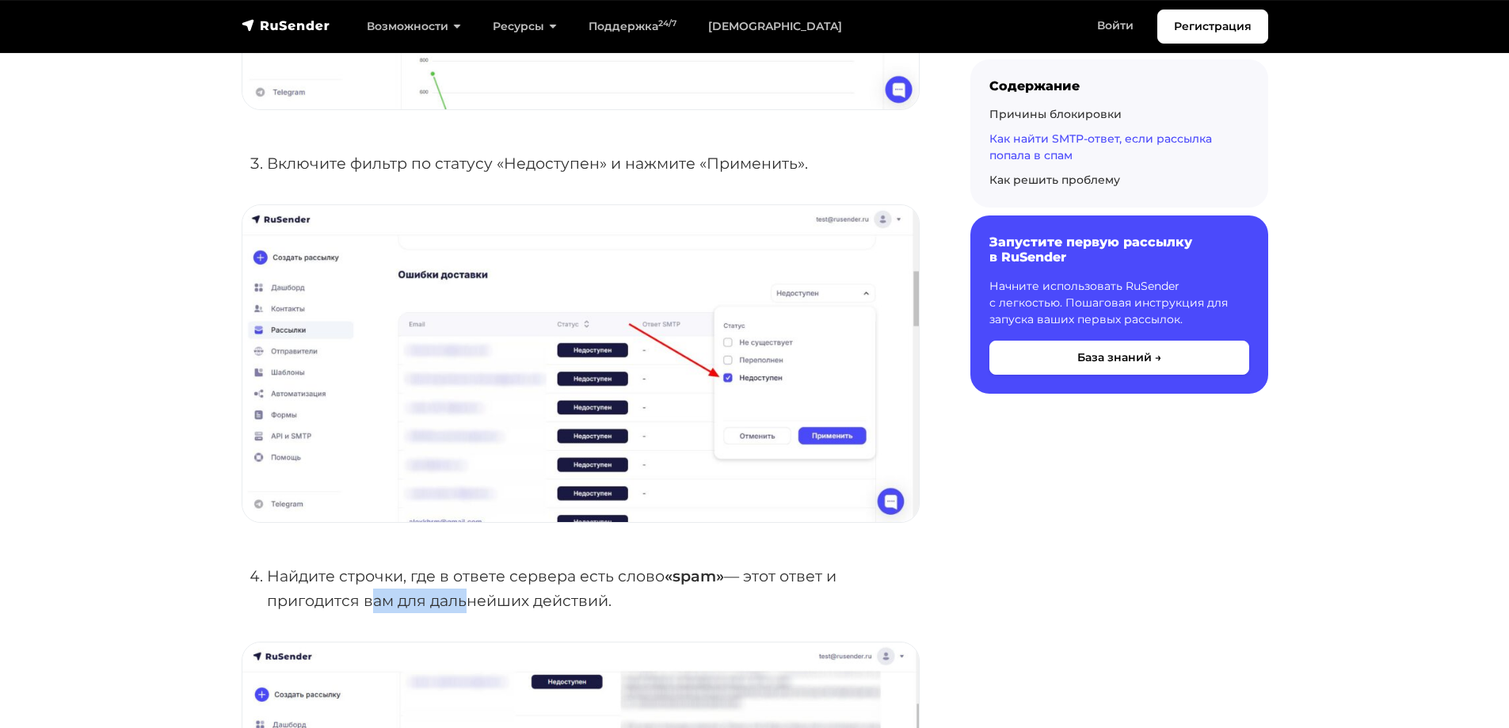
drag, startPoint x: 363, startPoint y: 596, endPoint x: 461, endPoint y: 597, distance: 97.4
click at [460, 597] on li "Найдите строчки, где в ответе сервера есть слово «spam» — этот ответ и пригодит…" at bounding box center [593, 588] width 653 height 48
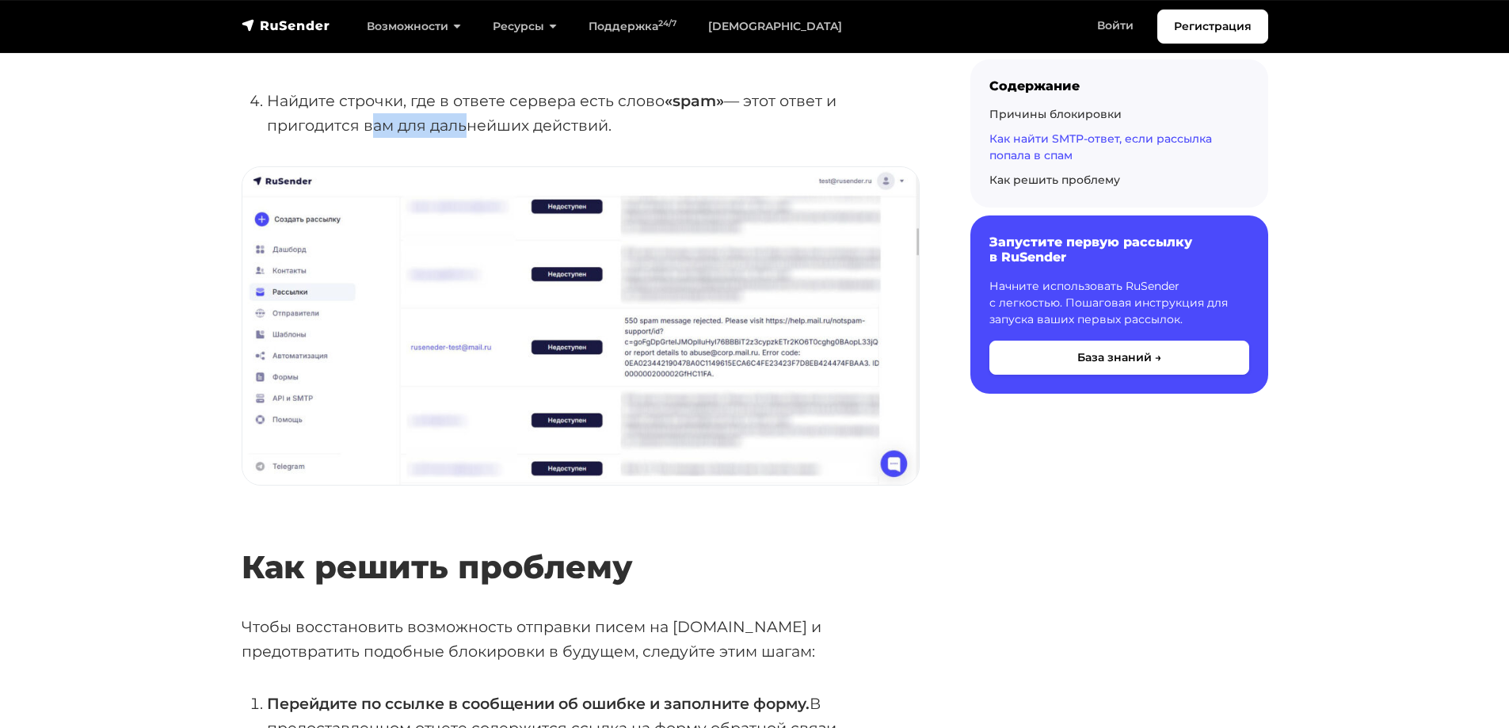
scroll to position [2851, 0]
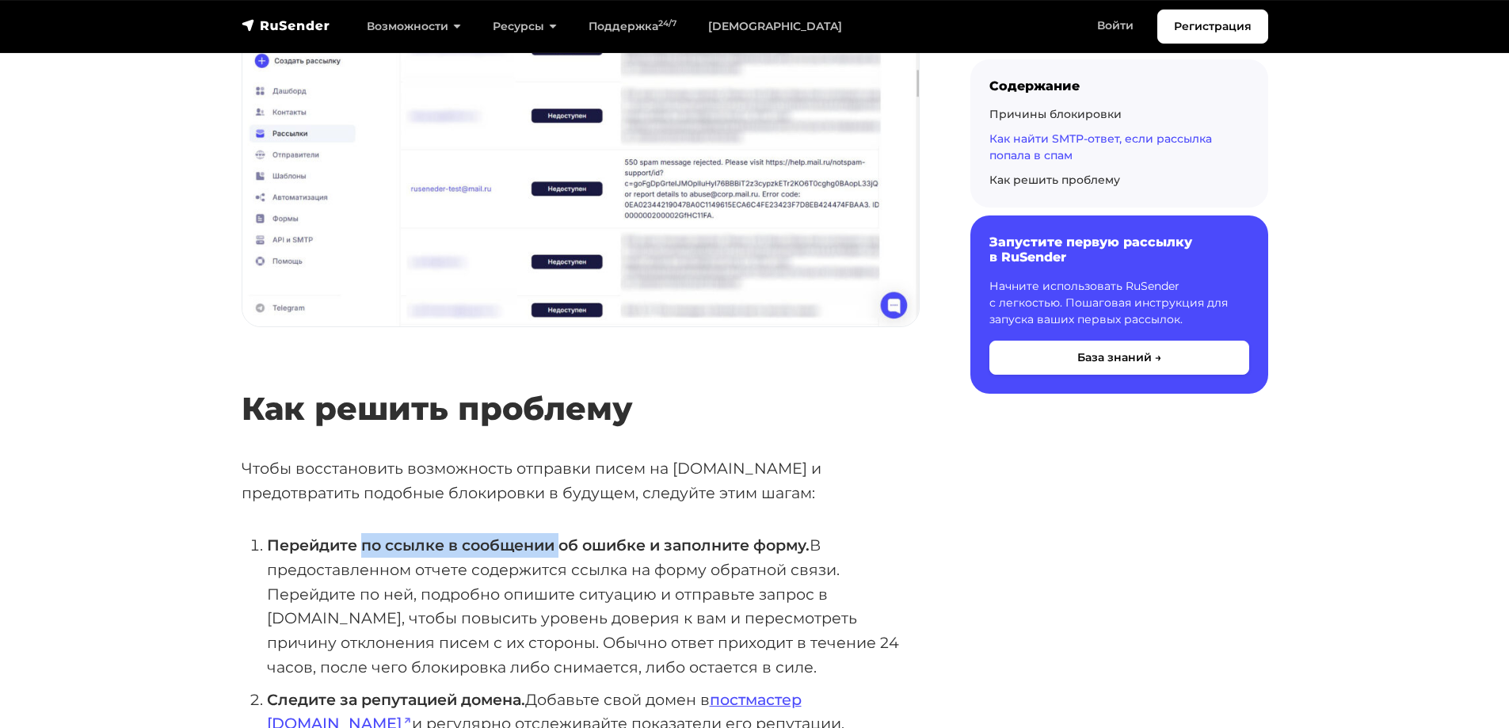
drag, startPoint x: 435, startPoint y: 550, endPoint x: 561, endPoint y: 550, distance: 125.9
click at [561, 550] on strong "Перейдите по ссылке в сообщении об ошибке и заполните форму." at bounding box center [538, 544] width 542 height 19
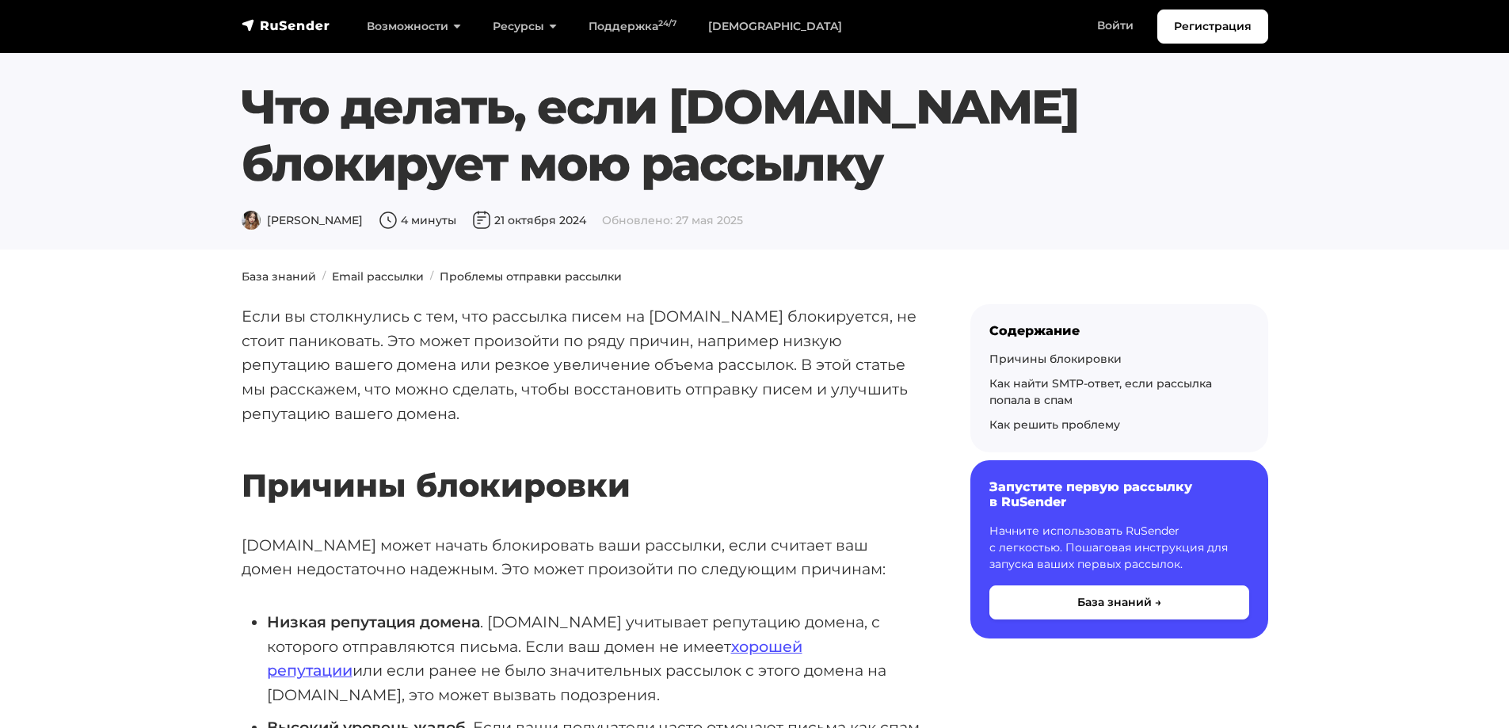
scroll to position [396, 0]
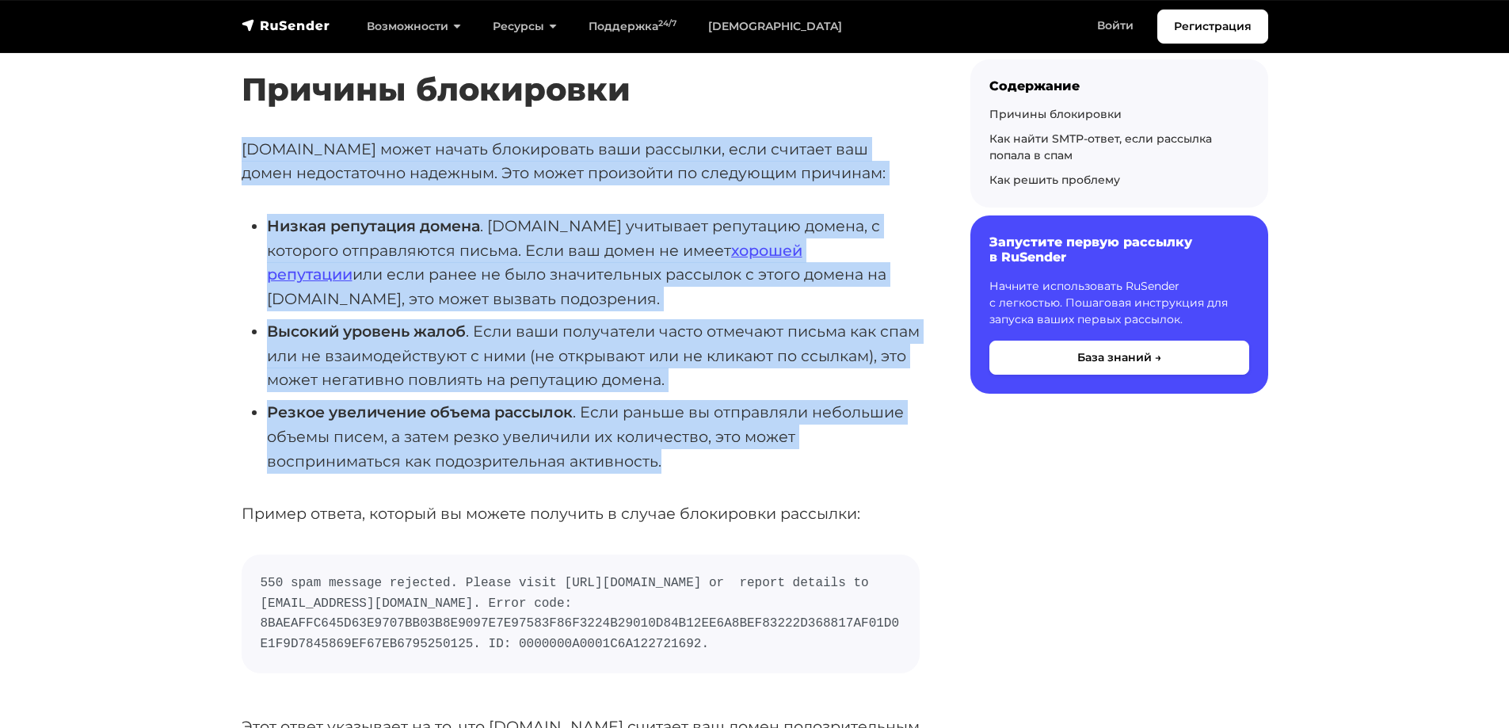
drag, startPoint x: 245, startPoint y: 147, endPoint x: 717, endPoint y: 455, distance: 563.2
copy div "Lore.ip dolor sitame consectetur adip elitsedd, eius tempori utl etdol magnaali…"
